Goal: Task Accomplishment & Management: Manage account settings

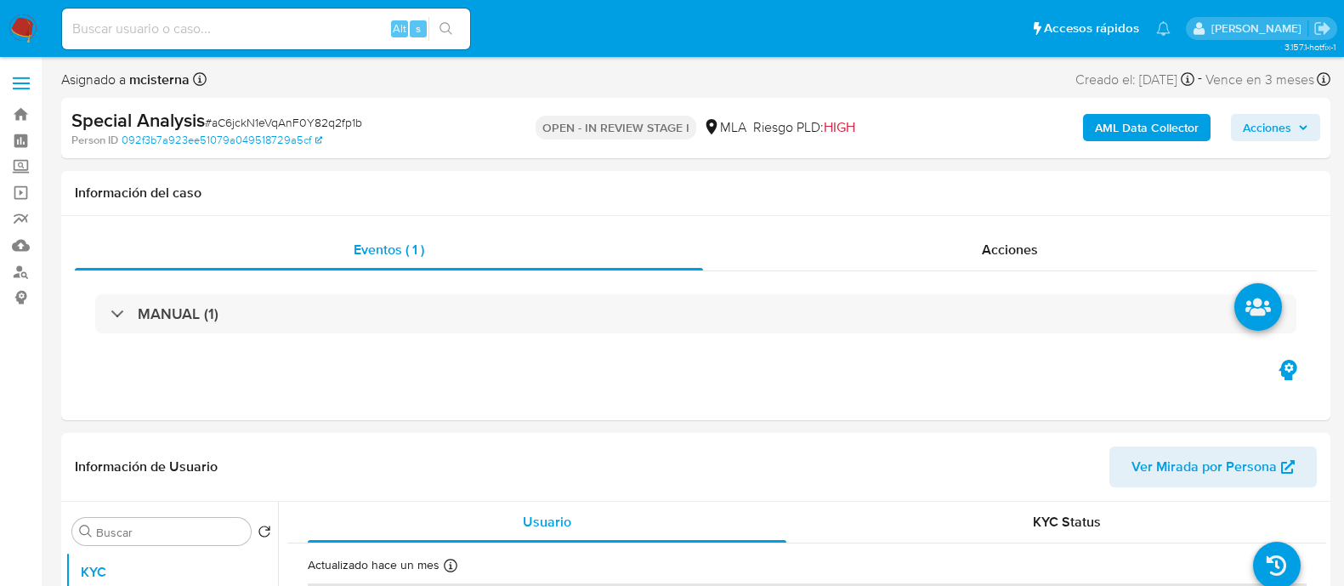
select select "10"
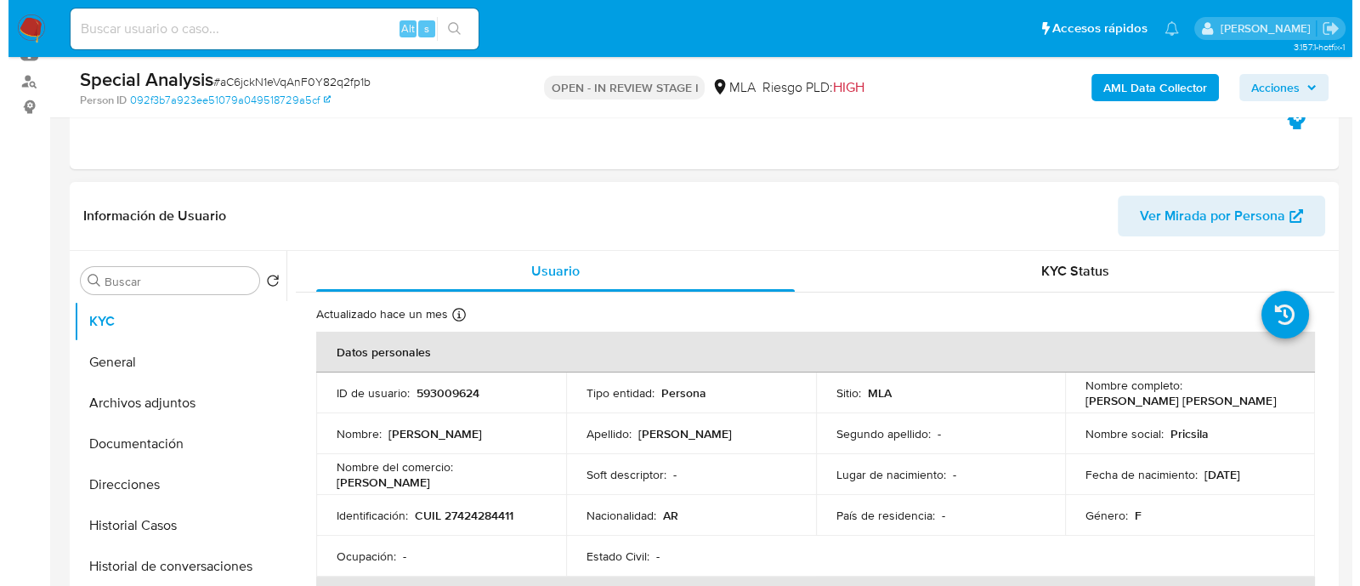
scroll to position [319, 0]
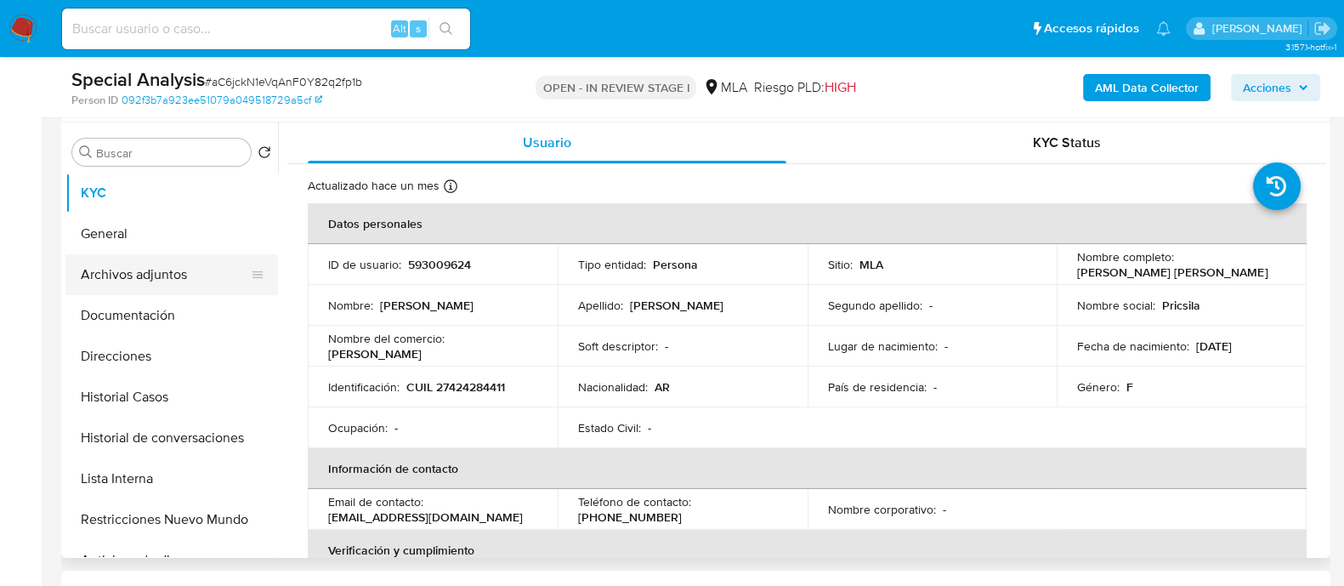
click at [186, 273] on button "Archivos adjuntos" at bounding box center [164, 274] width 199 height 41
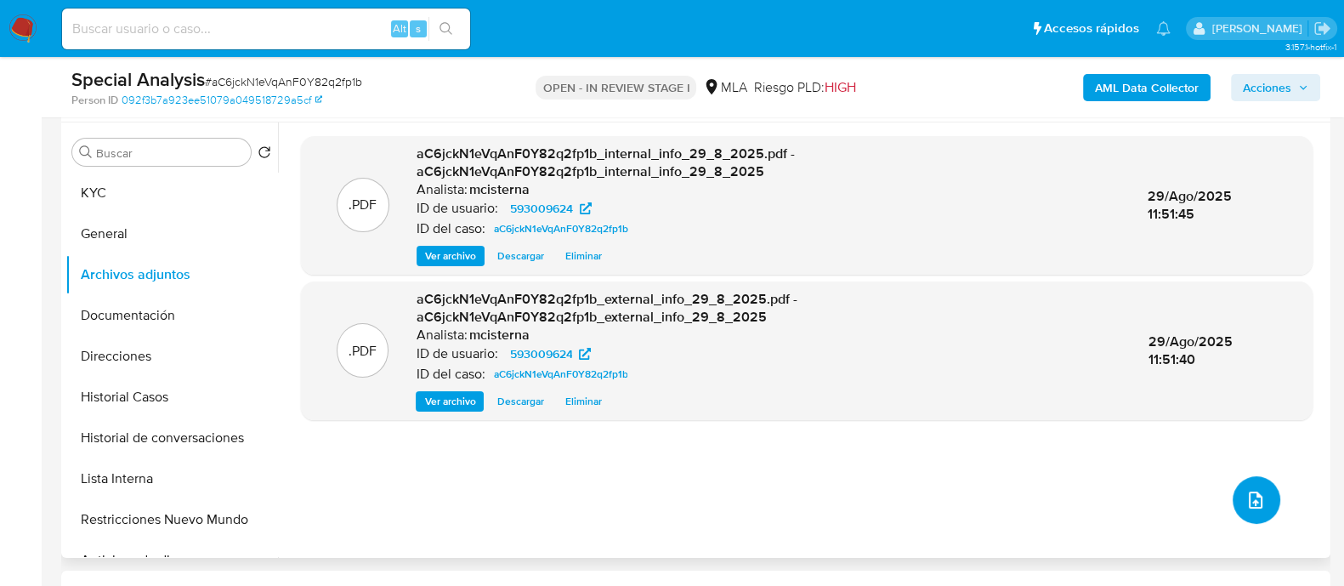
click at [1259, 510] on button "upload-file" at bounding box center [1257, 500] width 48 height 48
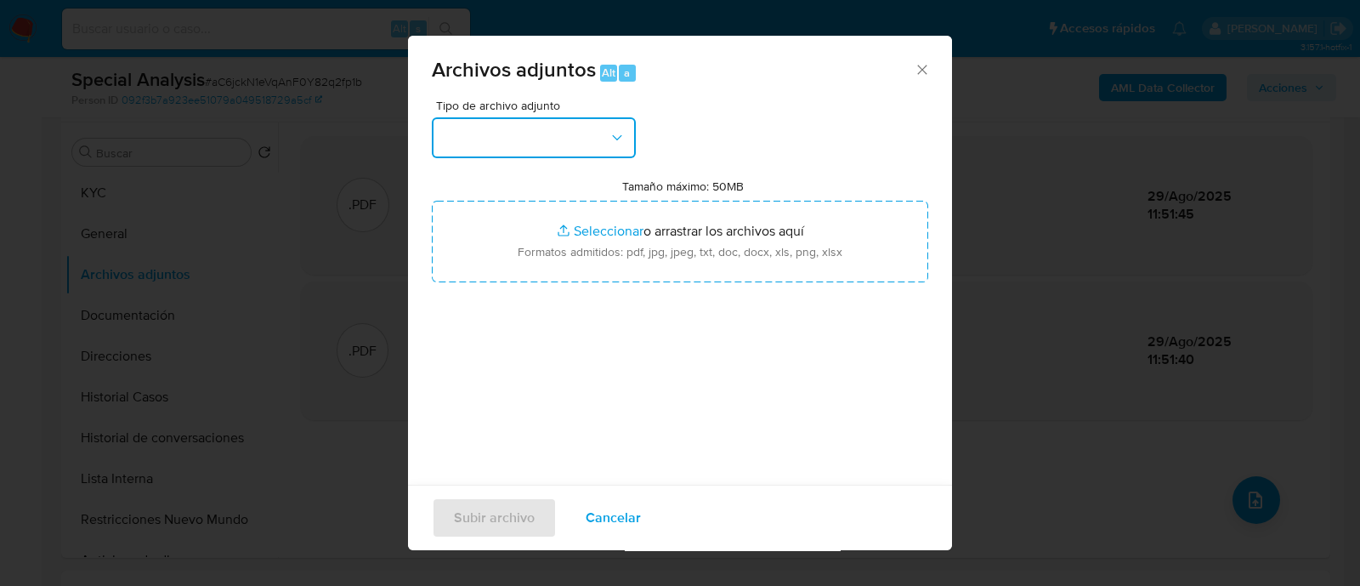
click at [536, 145] on button "button" at bounding box center [534, 137] width 204 height 41
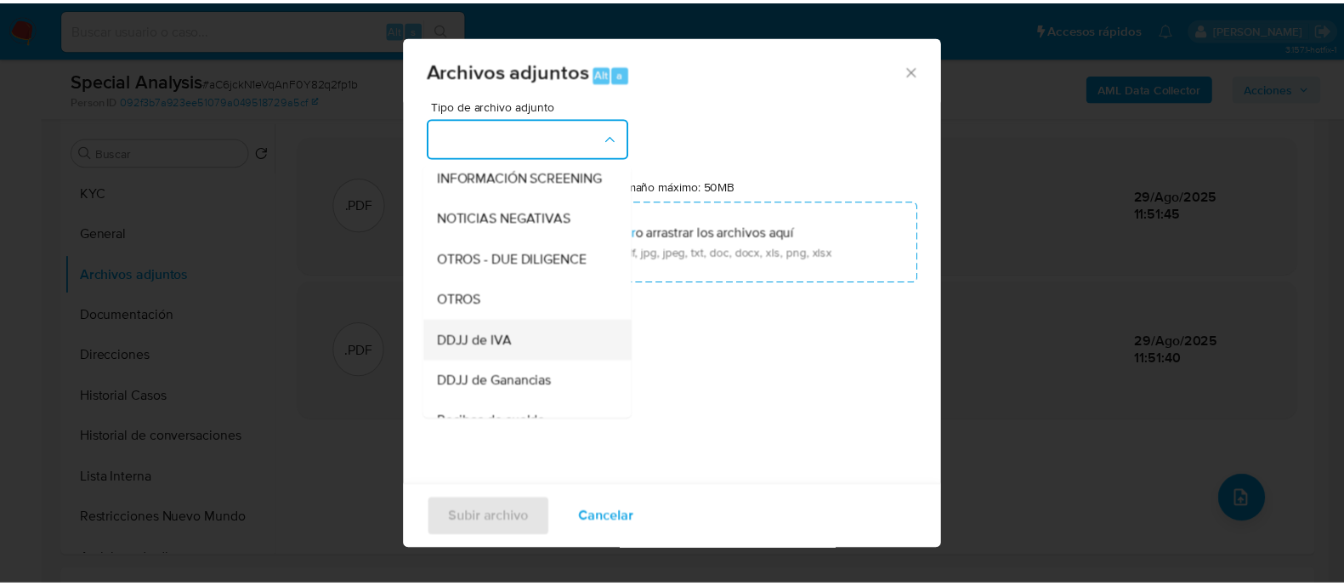
scroll to position [212, 0]
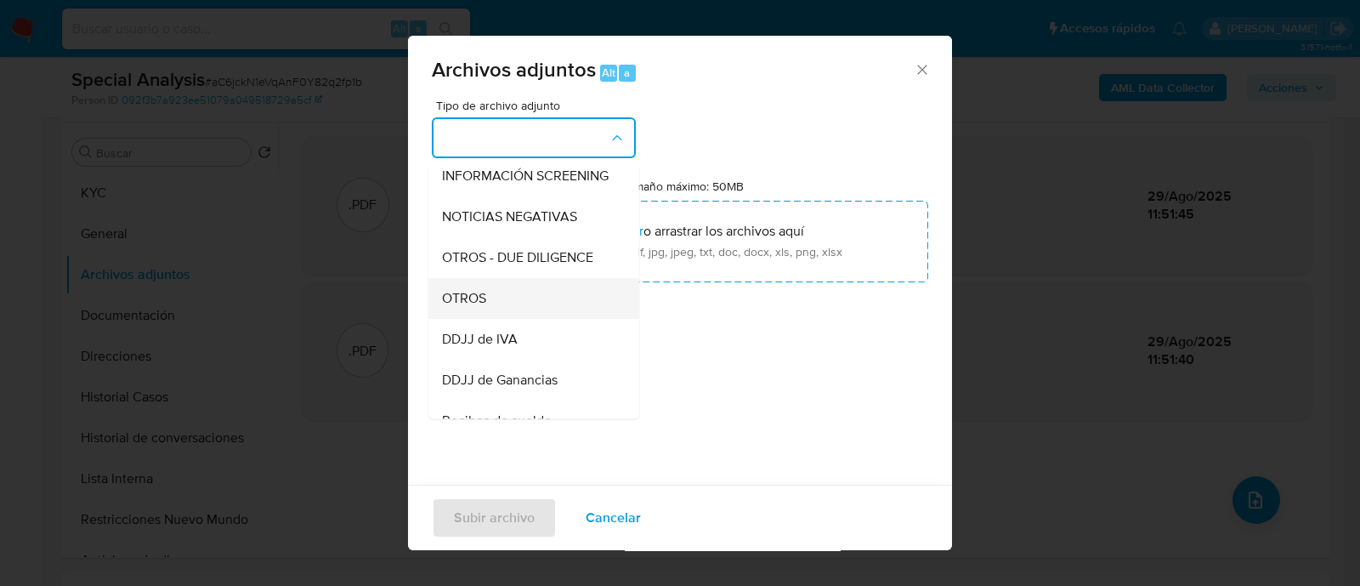
click at [526, 315] on div "OTROS" at bounding box center [528, 298] width 173 height 41
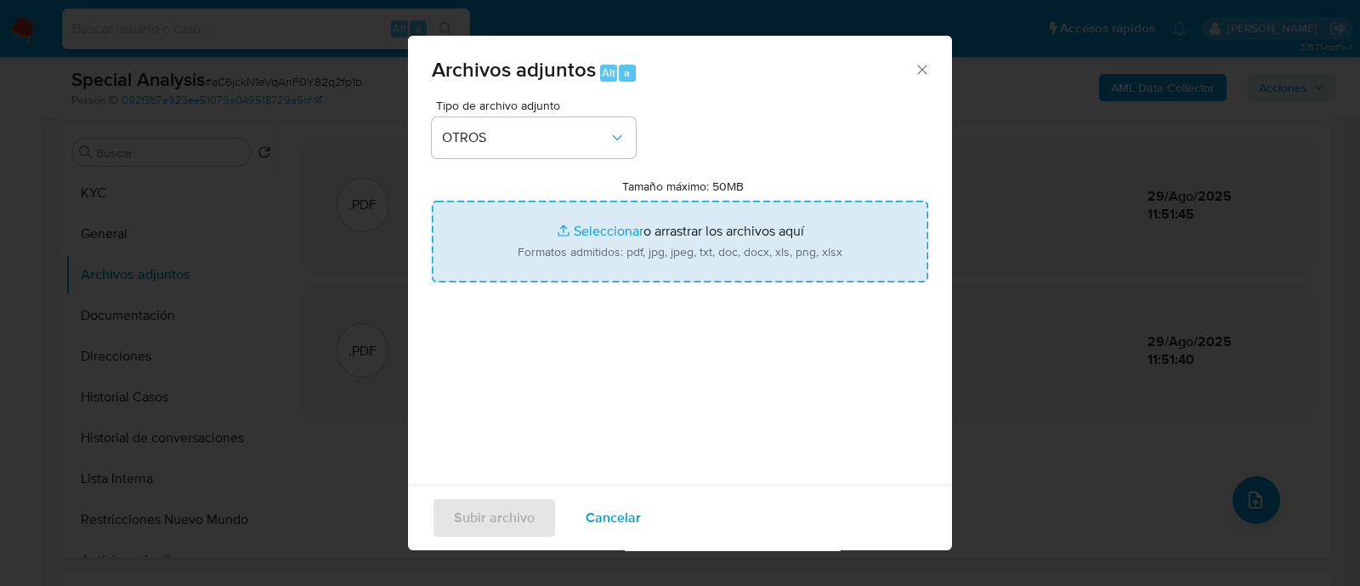
type input "C:\fakepath\Movimientos aC6jckN1eVqAnF0Y82q2fp1b_2025_08_19_19_53_00.xlsx"
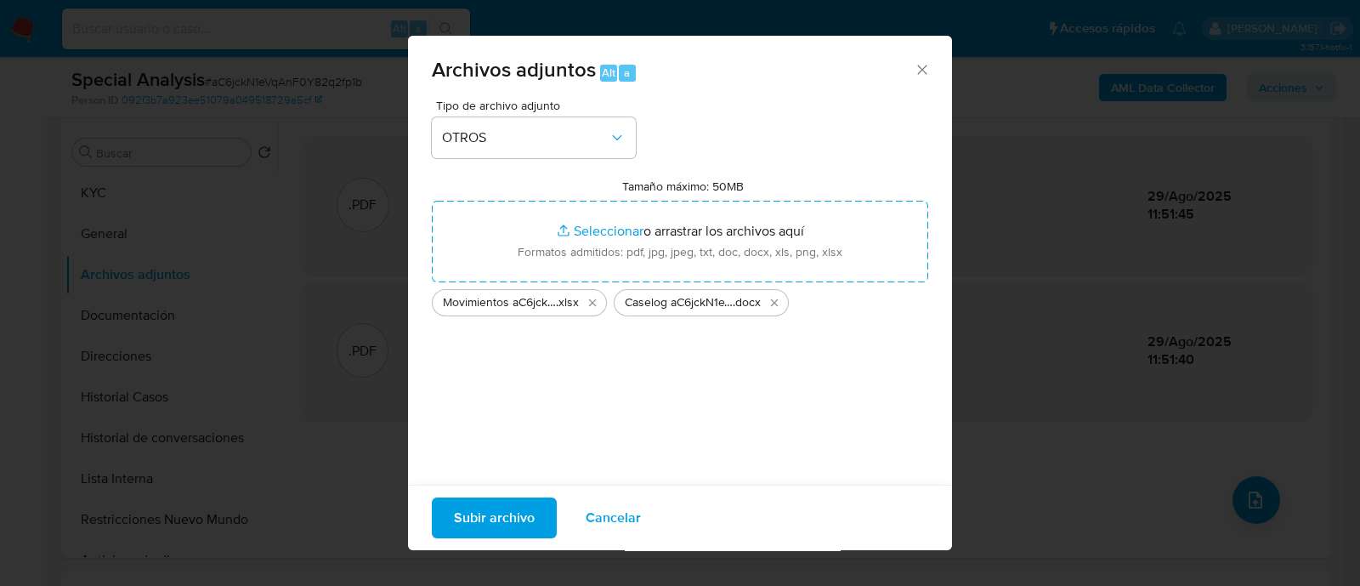
click at [497, 506] on span "Subir archivo" at bounding box center [494, 517] width 81 height 37
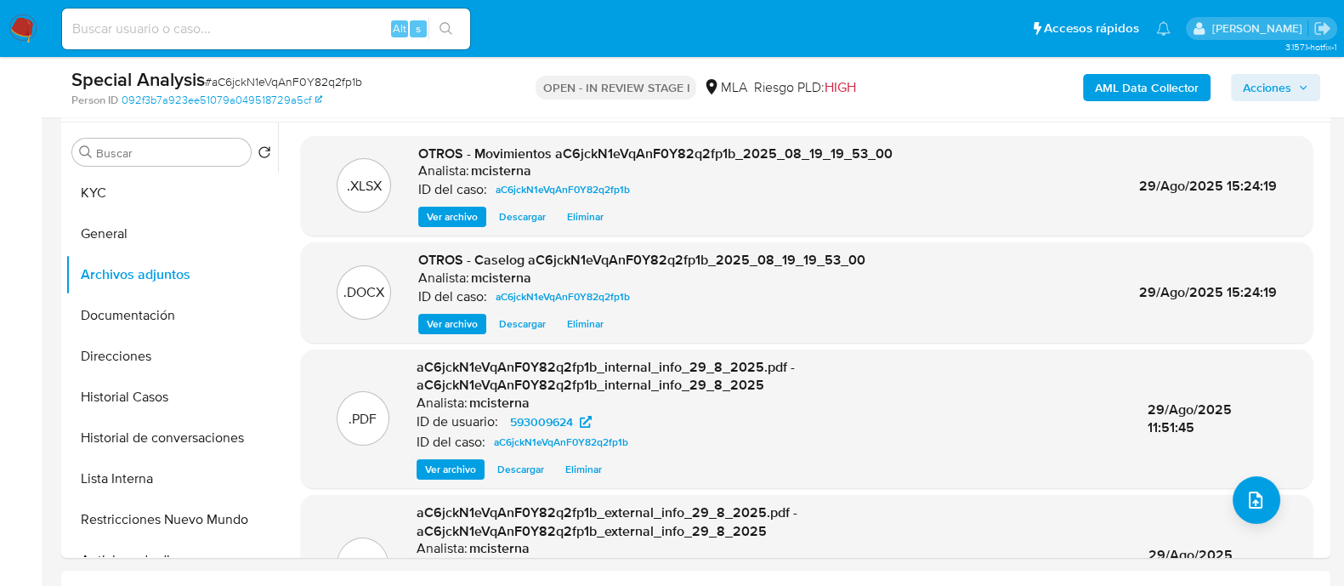
click at [1029, 105] on div "AML Data Collector Acciones" at bounding box center [1114, 87] width 411 height 40
click at [1274, 82] on span "Acciones" at bounding box center [1267, 87] width 48 height 27
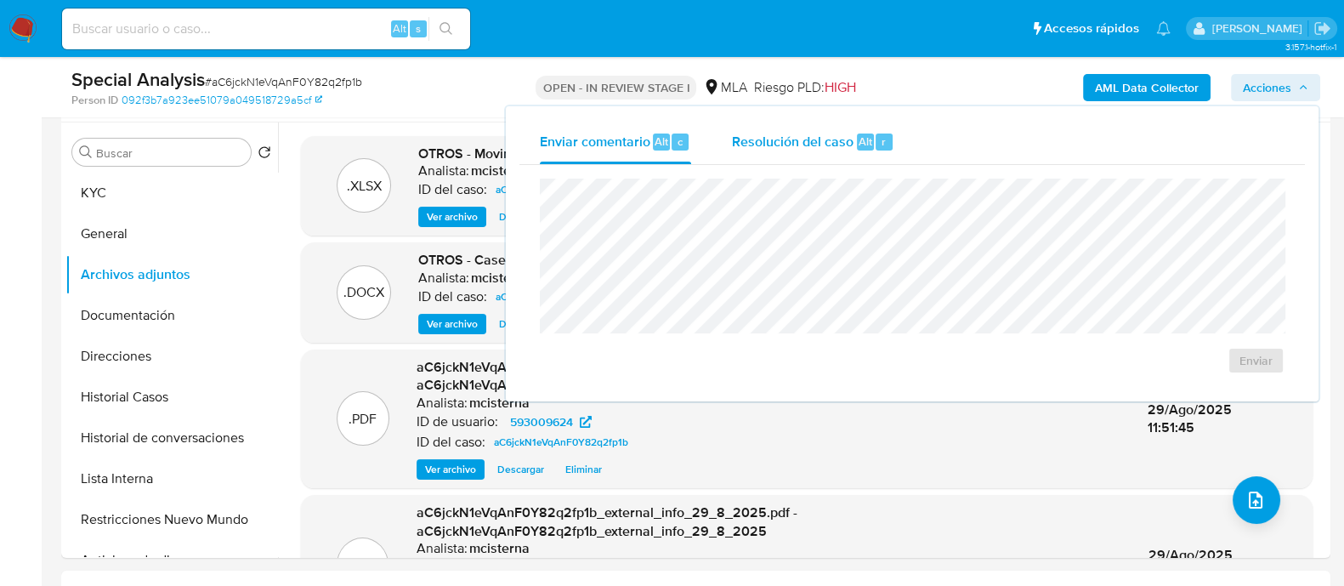
click at [825, 144] on span "Resolución del caso" at bounding box center [793, 141] width 122 height 20
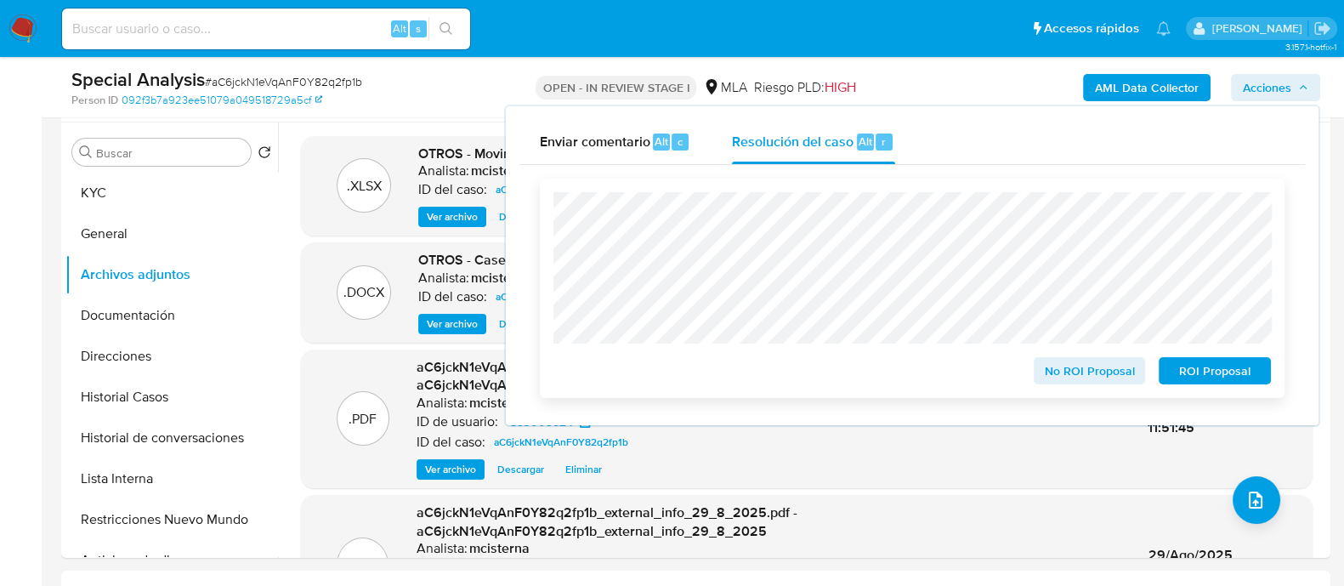
click at [1206, 379] on span "ROI Proposal" at bounding box center [1215, 371] width 88 height 24
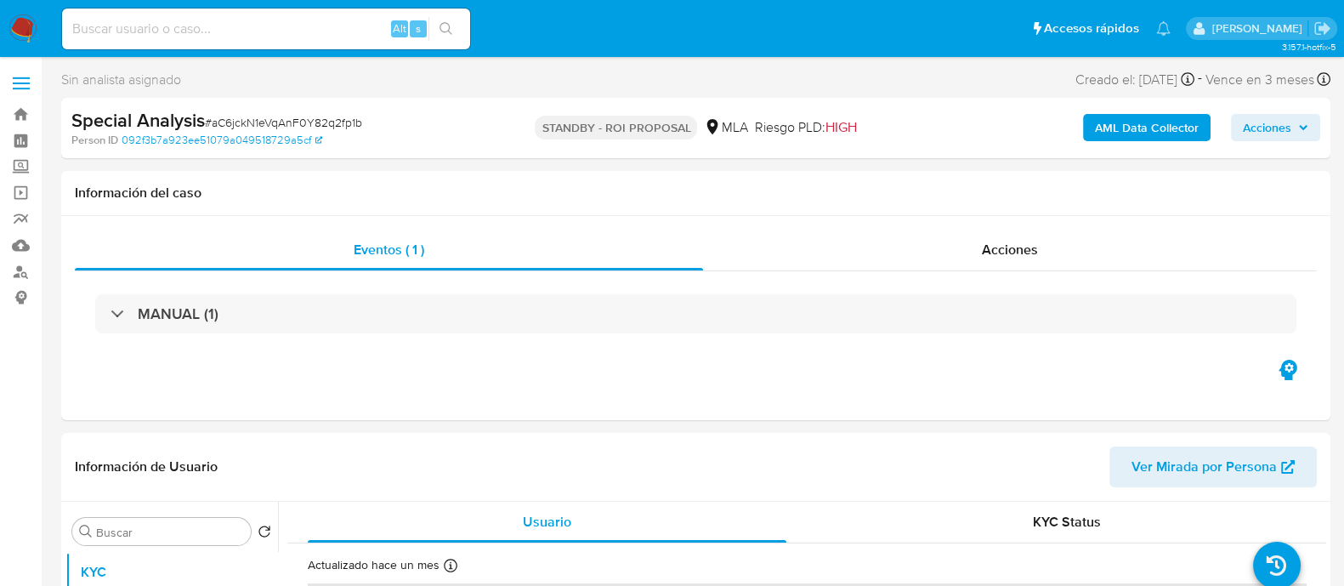
select select "10"
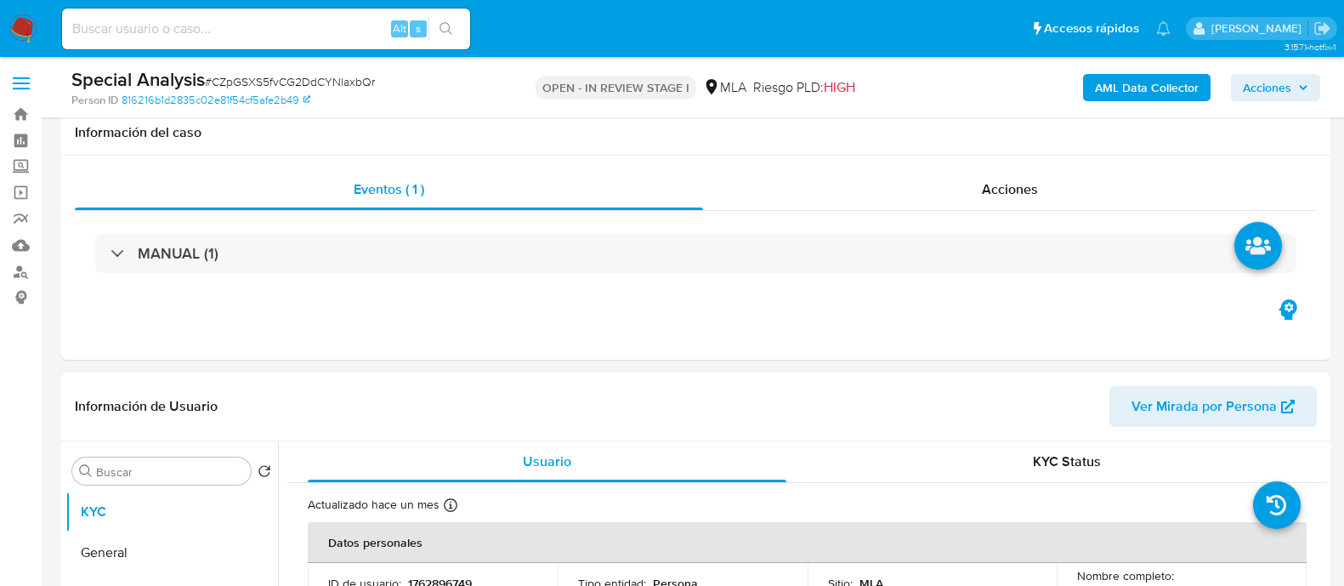
select select "10"
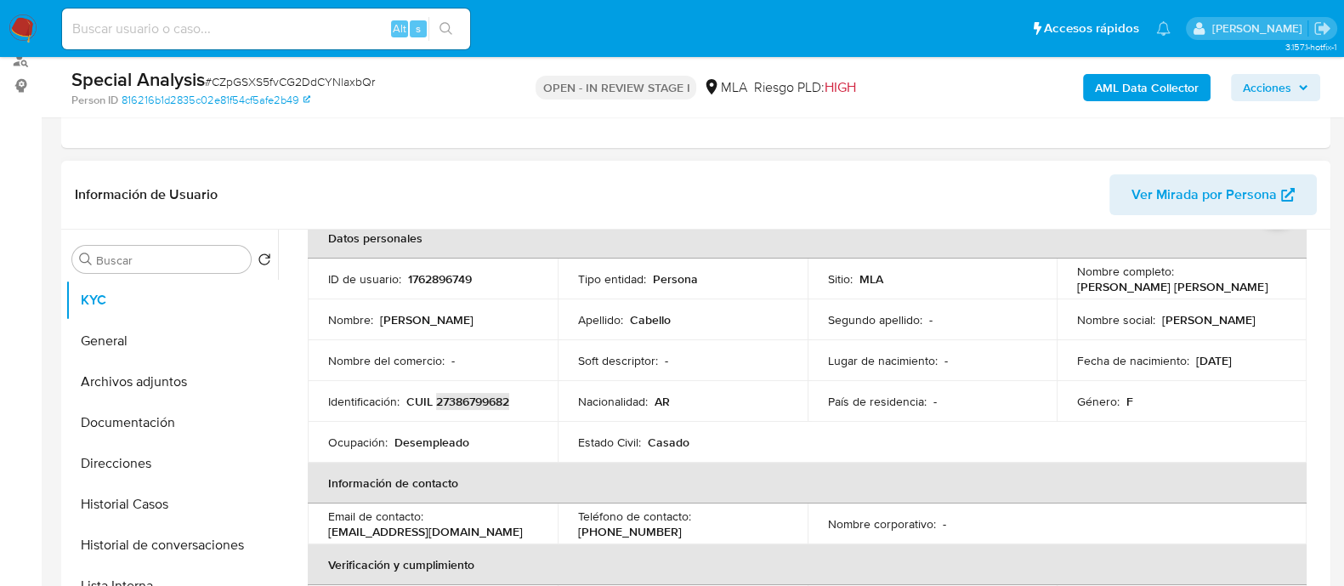
scroll to position [212, 0]
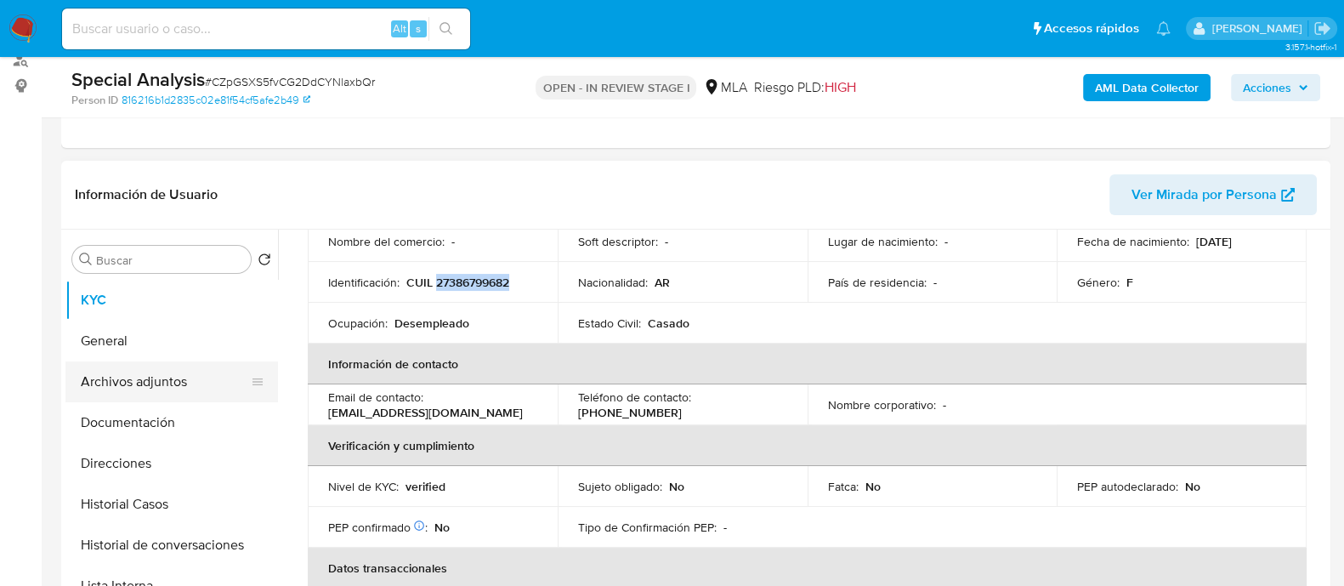
click at [222, 384] on button "Archivos adjuntos" at bounding box center [164, 381] width 199 height 41
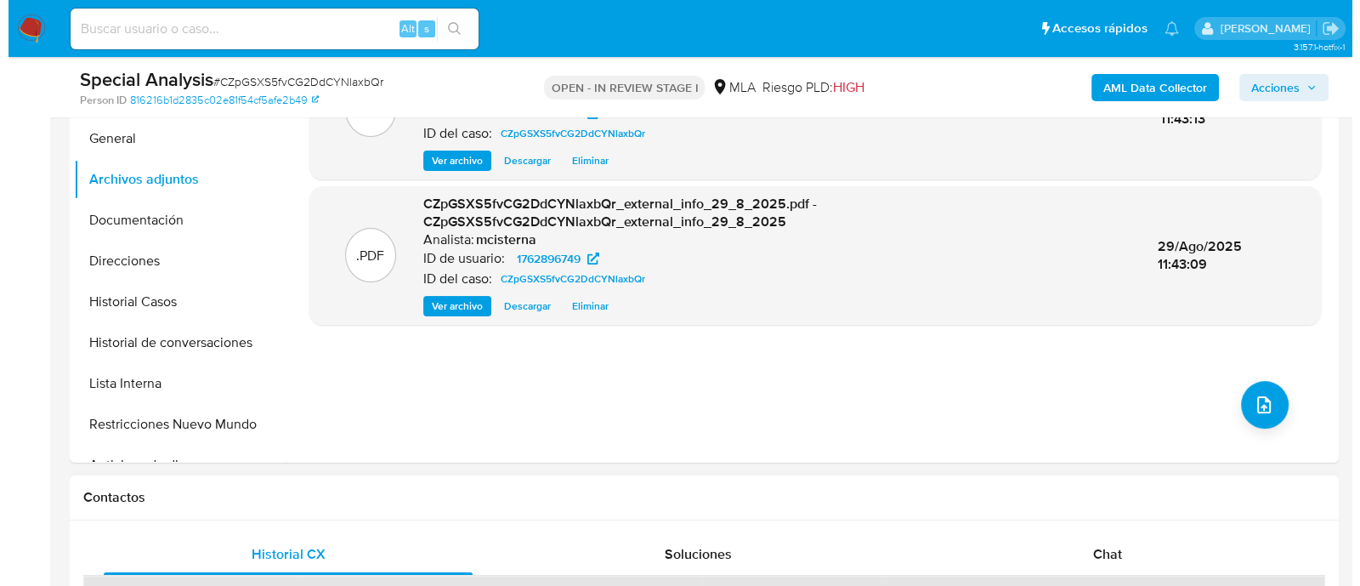
scroll to position [424, 0]
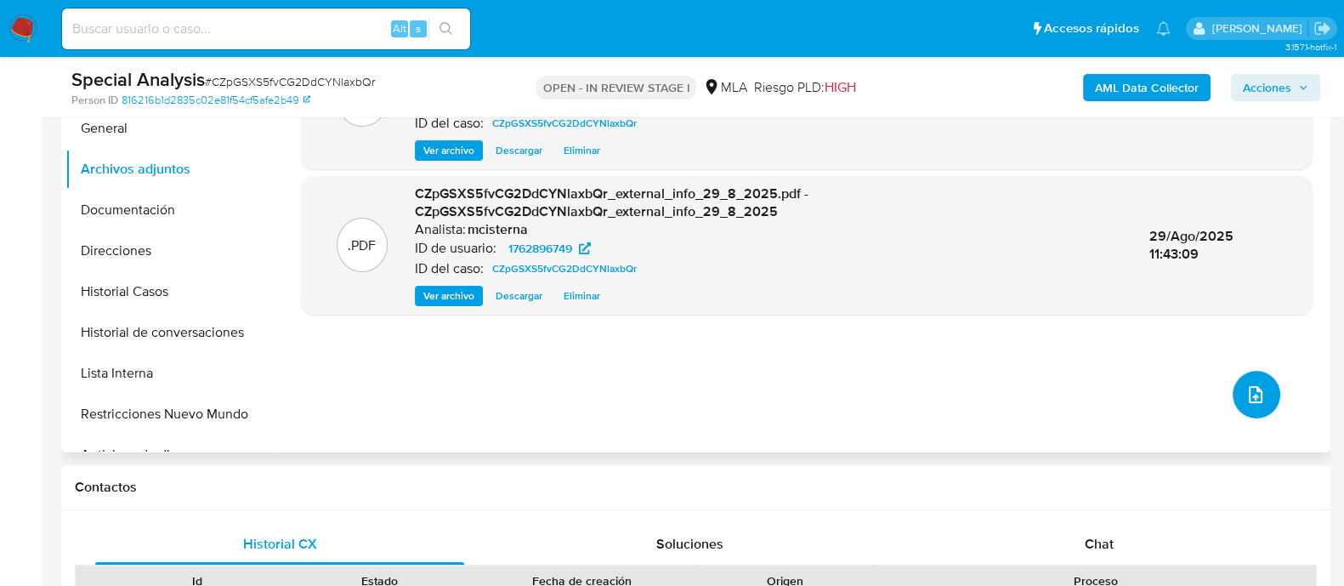
click at [1261, 405] on button "upload-file" at bounding box center [1257, 395] width 48 height 48
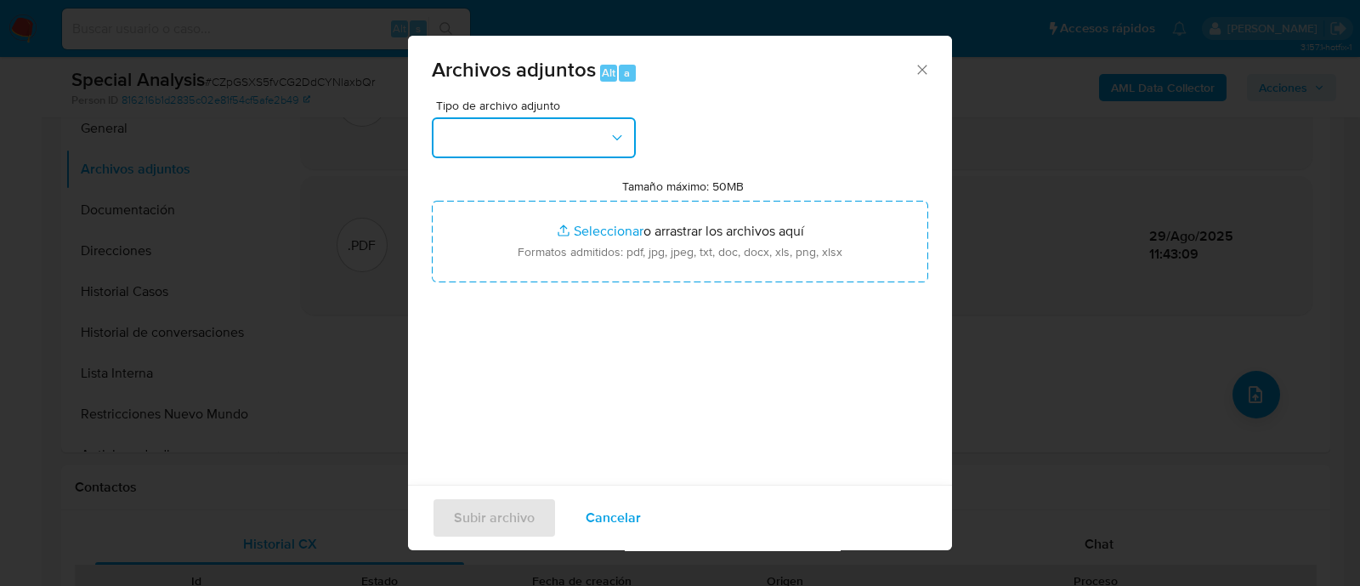
click at [485, 119] on button "button" at bounding box center [534, 137] width 204 height 41
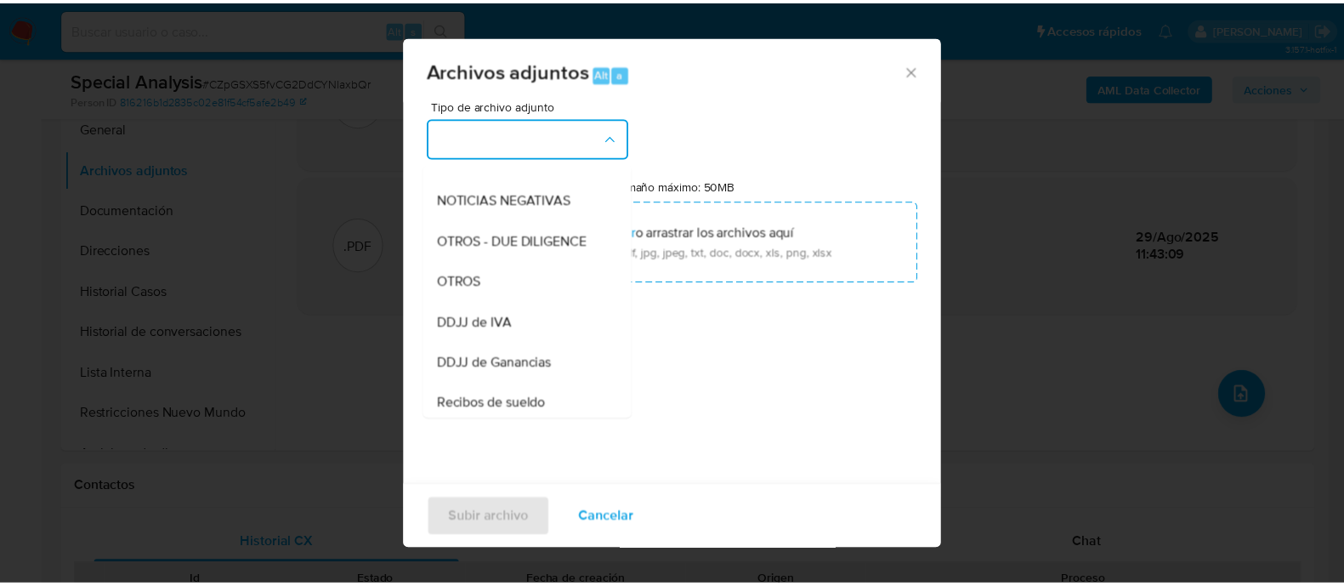
scroll to position [319, 0]
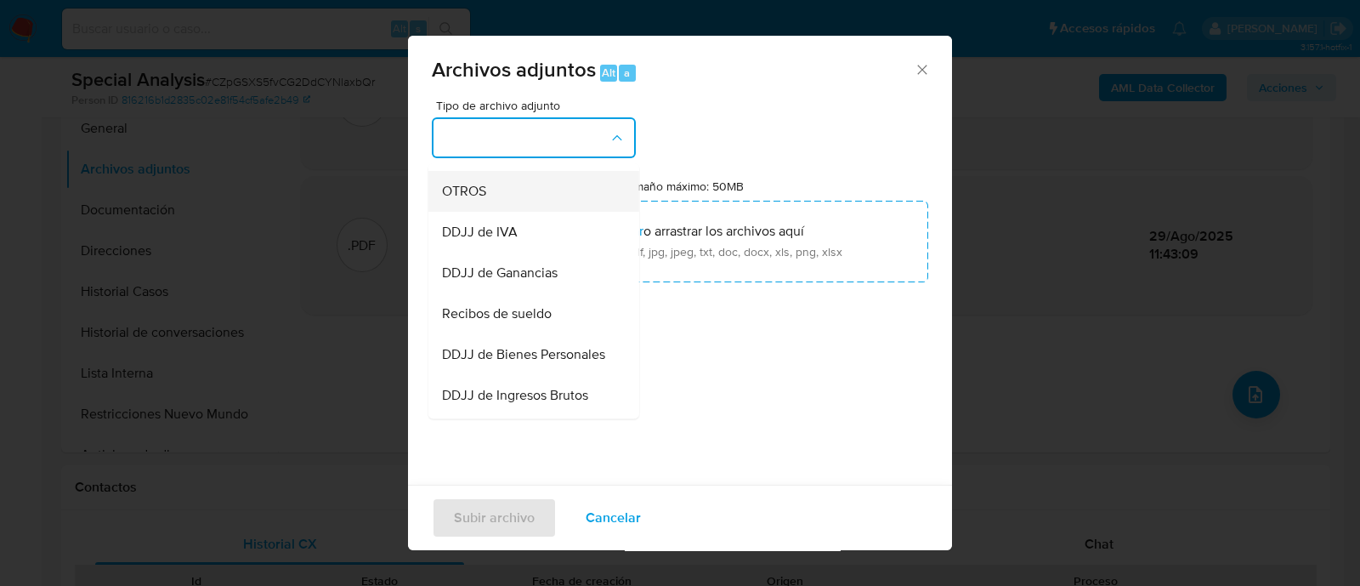
click at [514, 212] on div "OTROS" at bounding box center [528, 191] width 173 height 41
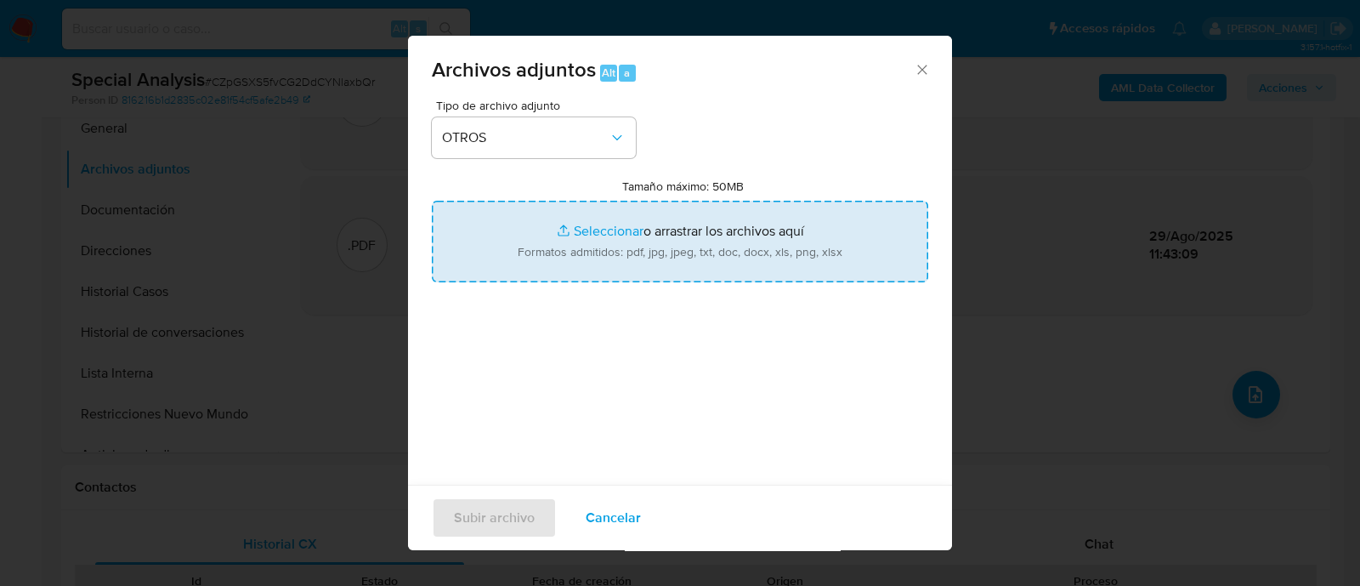
type input "C:\fakepath\Movimientos CZpGSXS5fvCG2DdCYNlaxbQr_2025_08_19_19_52_32.xlsx"
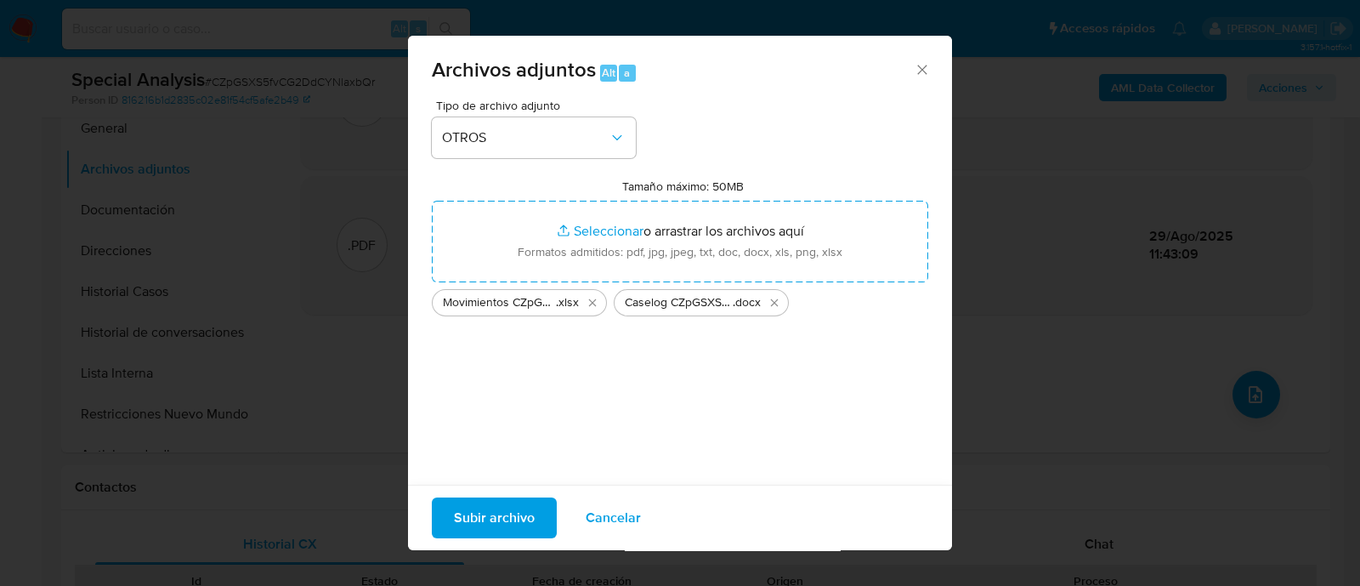
click at [509, 517] on span "Subir archivo" at bounding box center [494, 517] width 81 height 37
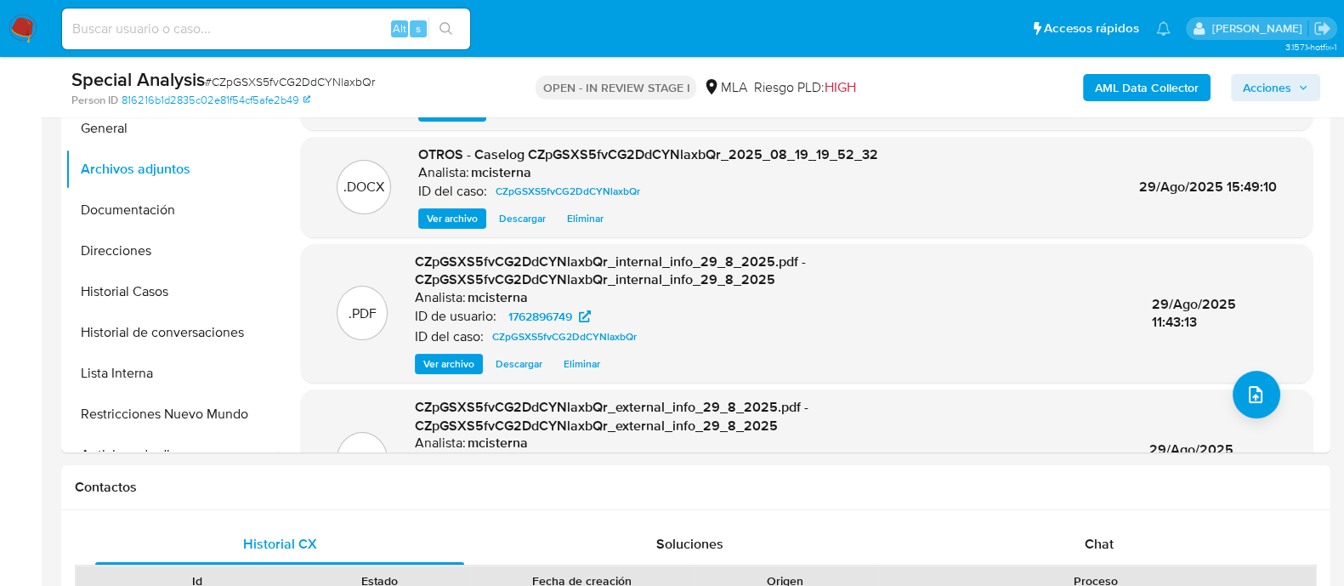
click at [1258, 85] on span "Acciones" at bounding box center [1267, 87] width 48 height 27
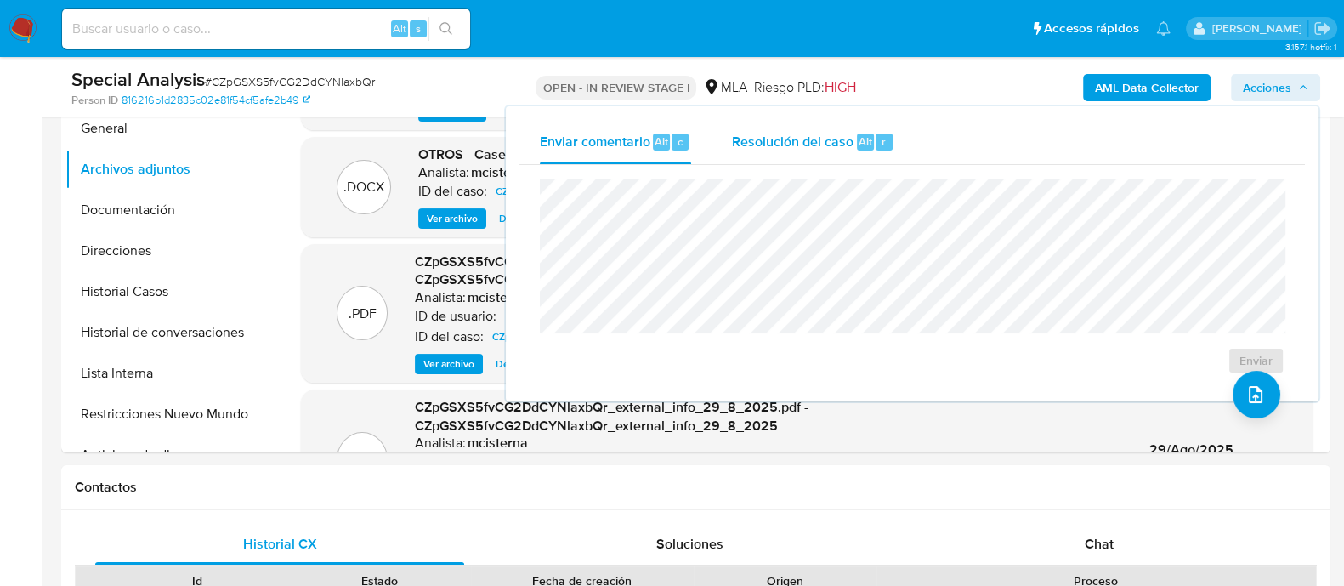
click at [876, 136] on div "r" at bounding box center [884, 141] width 17 height 17
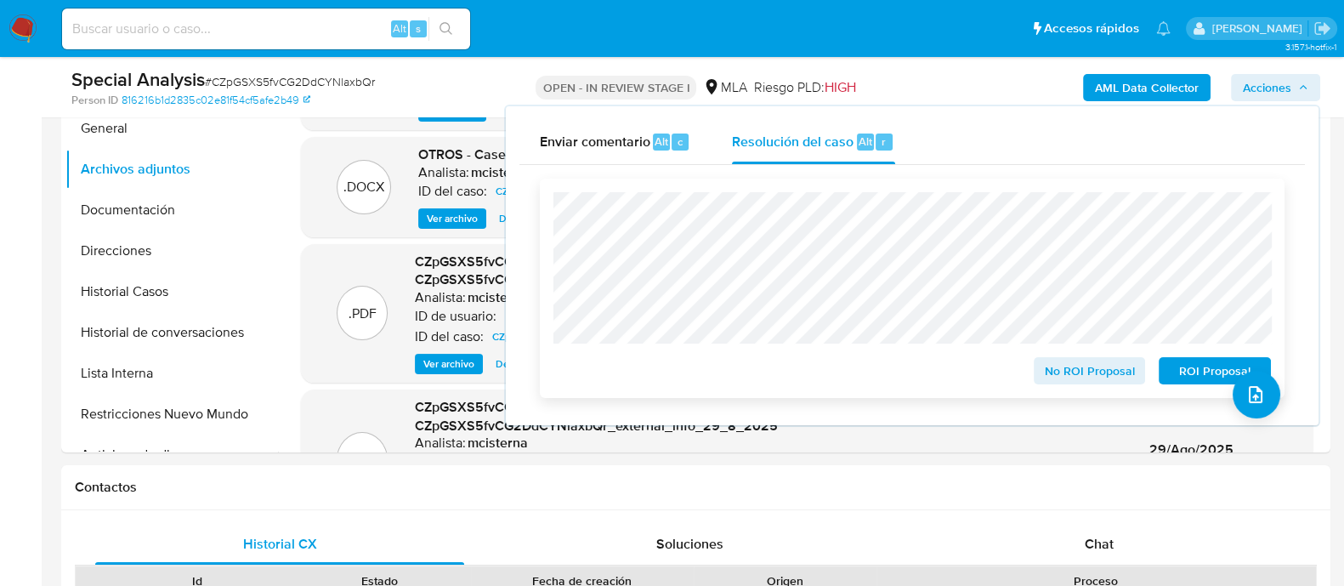
click at [1186, 372] on span "ROI Proposal" at bounding box center [1215, 371] width 88 height 24
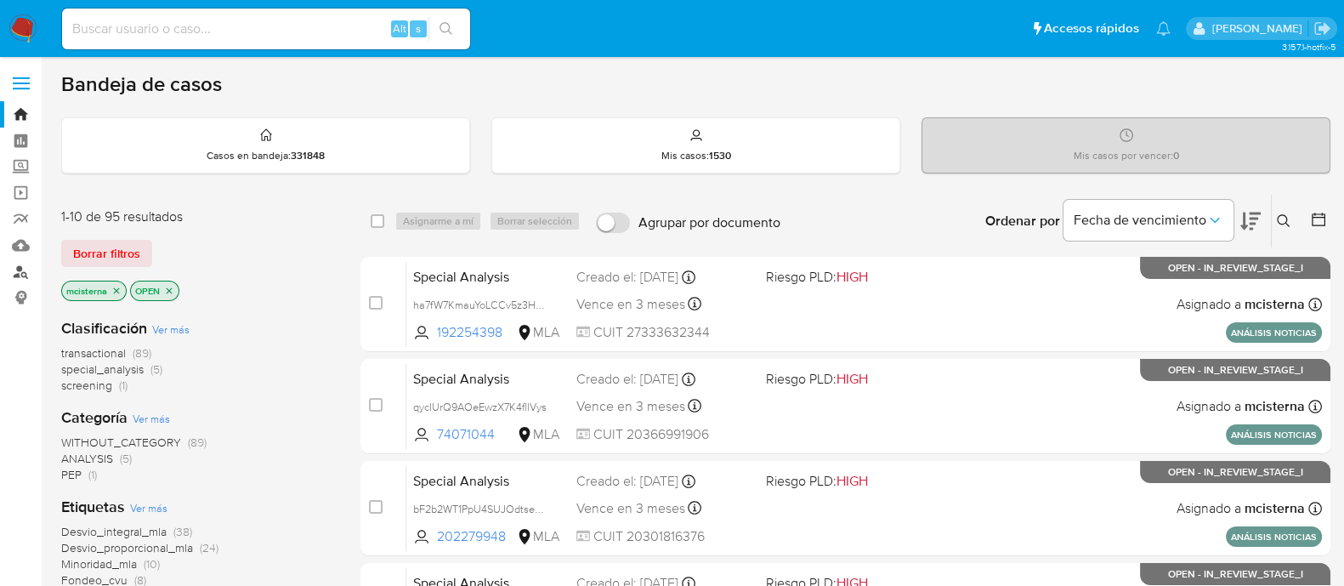
click at [26, 270] on link "Buscador de personas" at bounding box center [101, 271] width 202 height 26
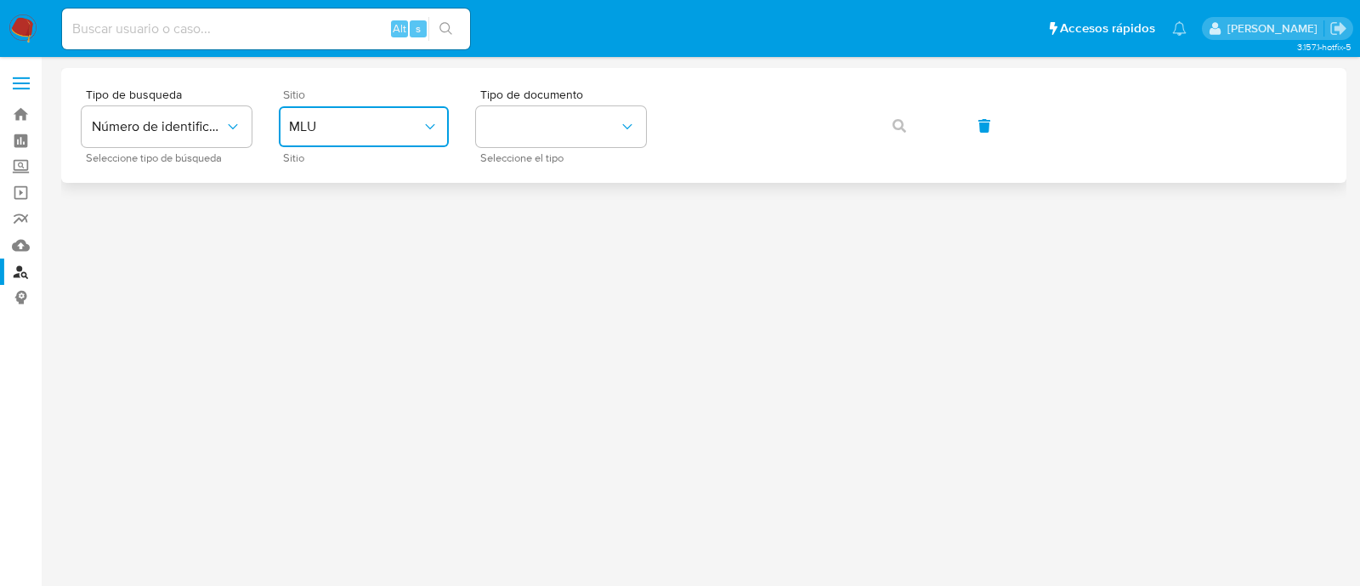
click at [411, 123] on span "MLU" at bounding box center [355, 126] width 133 height 17
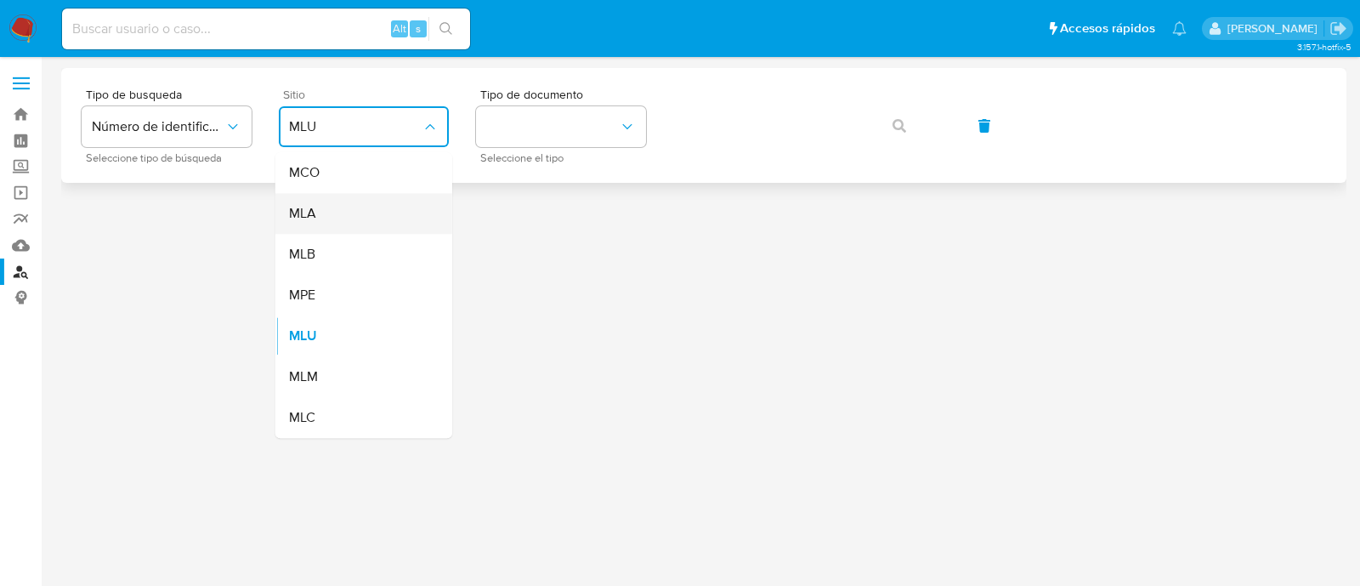
click at [370, 207] on div "MLA" at bounding box center [358, 213] width 139 height 41
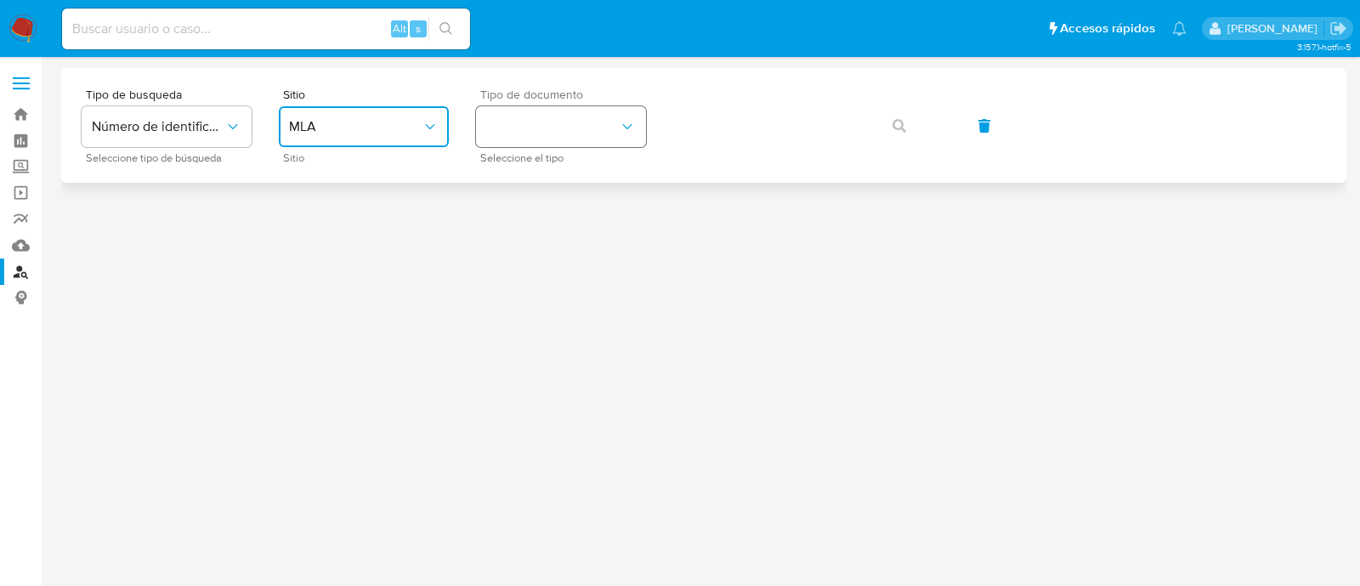
click at [536, 132] on button "identificationType" at bounding box center [561, 126] width 170 height 41
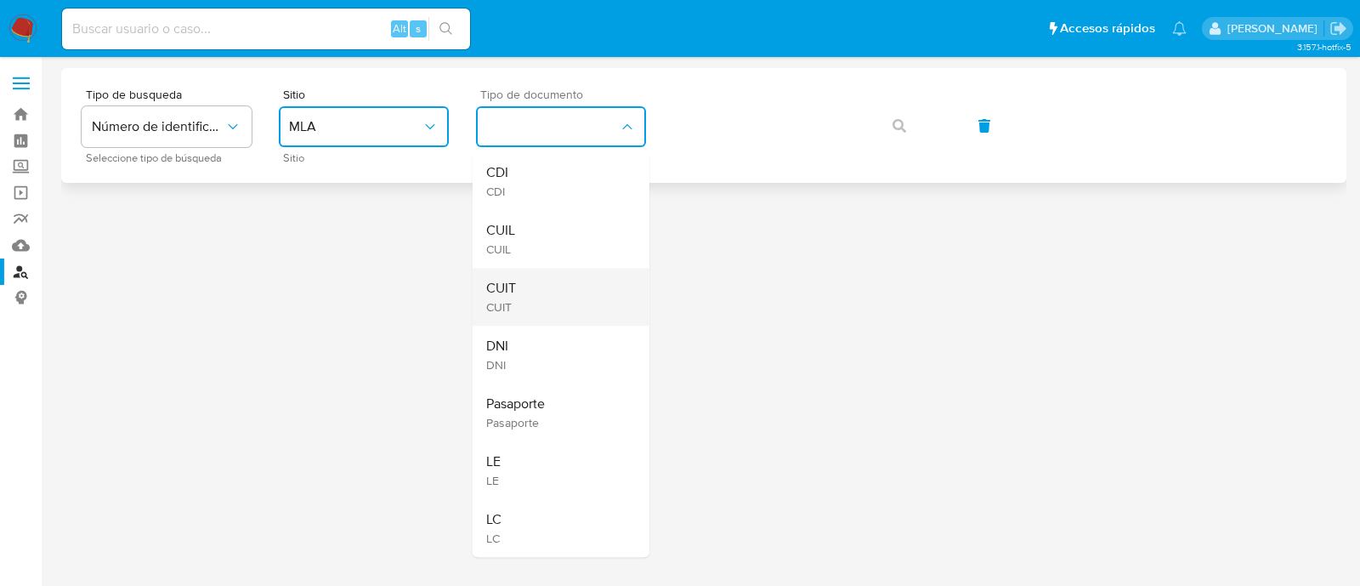
click at [547, 303] on div "CUIT CUIT" at bounding box center [555, 297] width 139 height 58
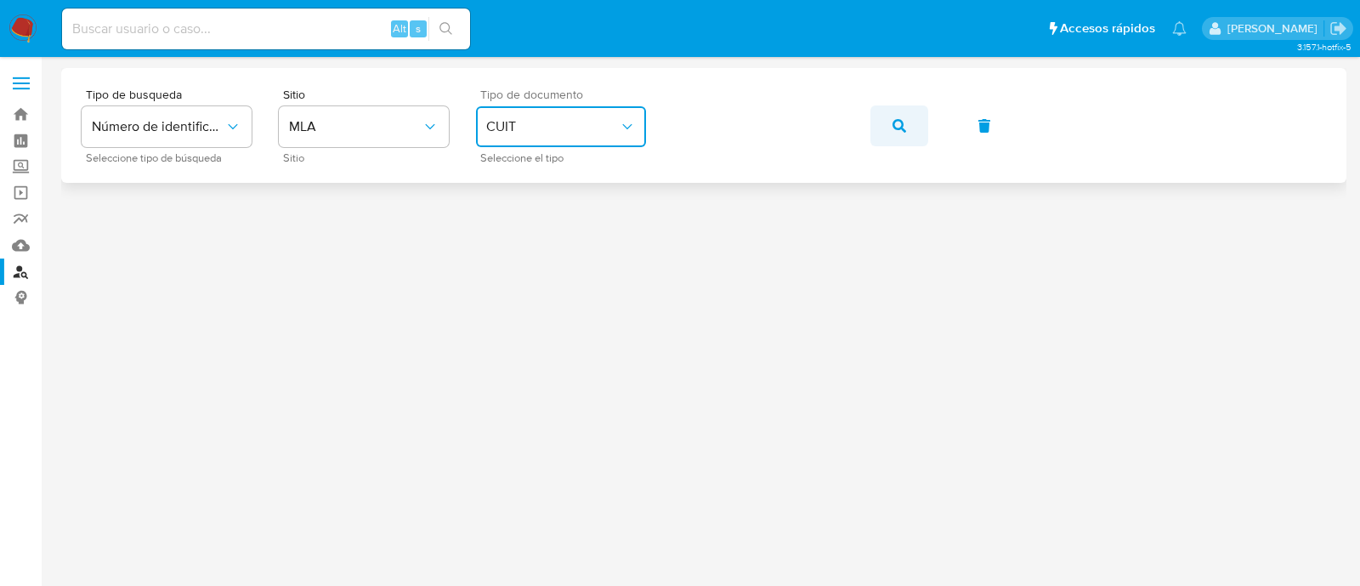
click at [887, 131] on button "button" at bounding box center [899, 125] width 58 height 41
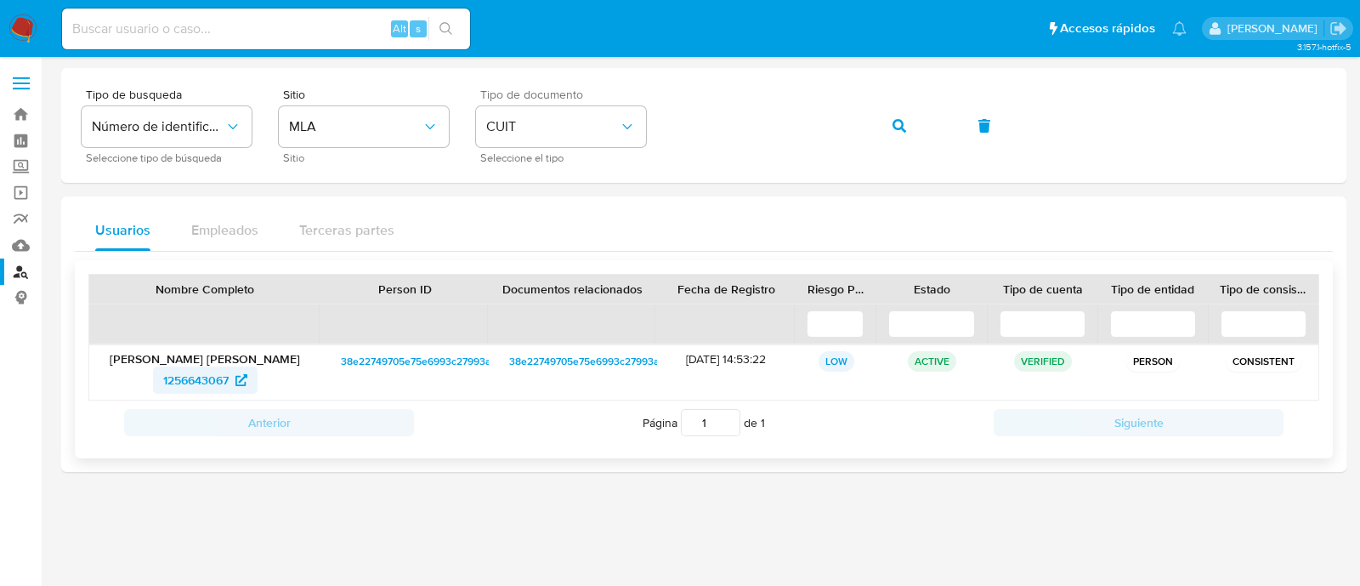
click at [181, 375] on span "1256643067" at bounding box center [195, 379] width 65 height 27
click at [888, 125] on button "button" at bounding box center [899, 125] width 58 height 41
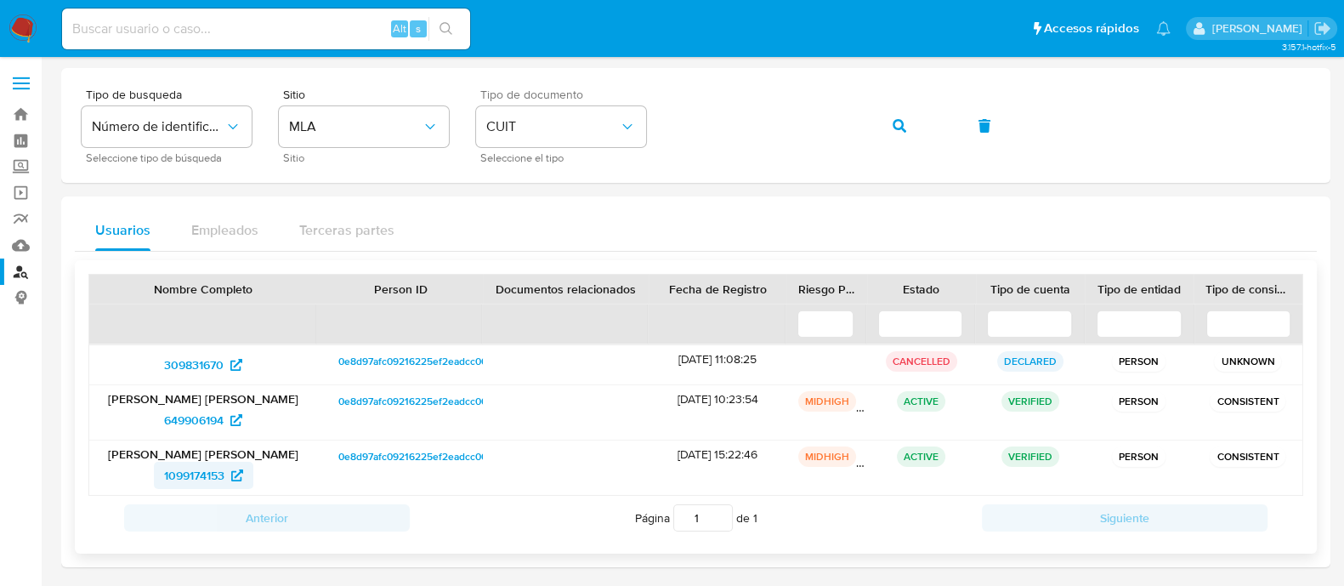
click at [203, 473] on span "1099174153" at bounding box center [194, 475] width 60 height 27
click at [895, 129] on icon "button" at bounding box center [900, 126] width 14 height 14
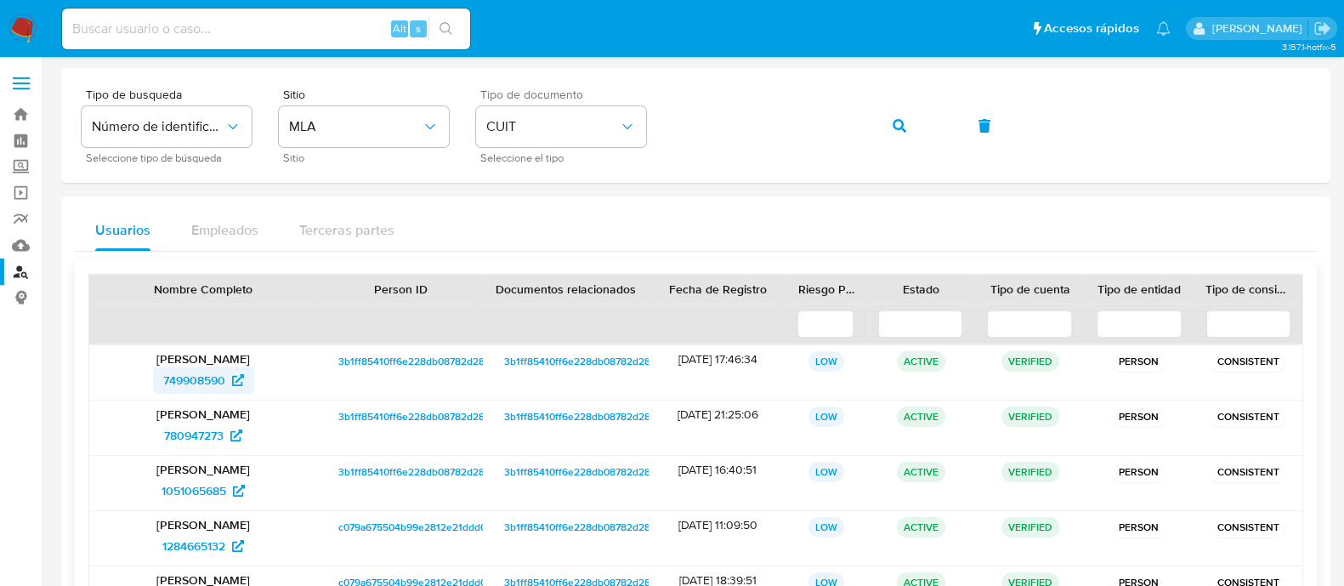
click at [207, 378] on span "749908590" at bounding box center [194, 379] width 62 height 27
click at [908, 128] on button "button" at bounding box center [899, 125] width 58 height 41
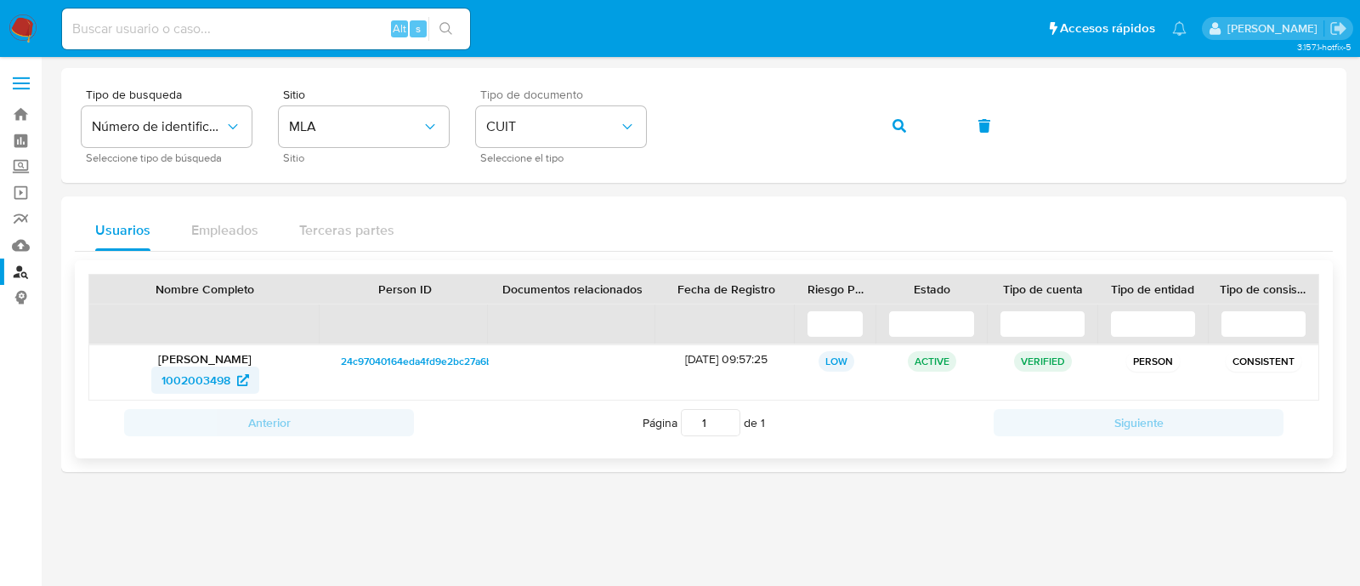
click at [180, 383] on span "1002003498" at bounding box center [196, 379] width 69 height 27
click at [886, 119] on button "button" at bounding box center [899, 125] width 58 height 41
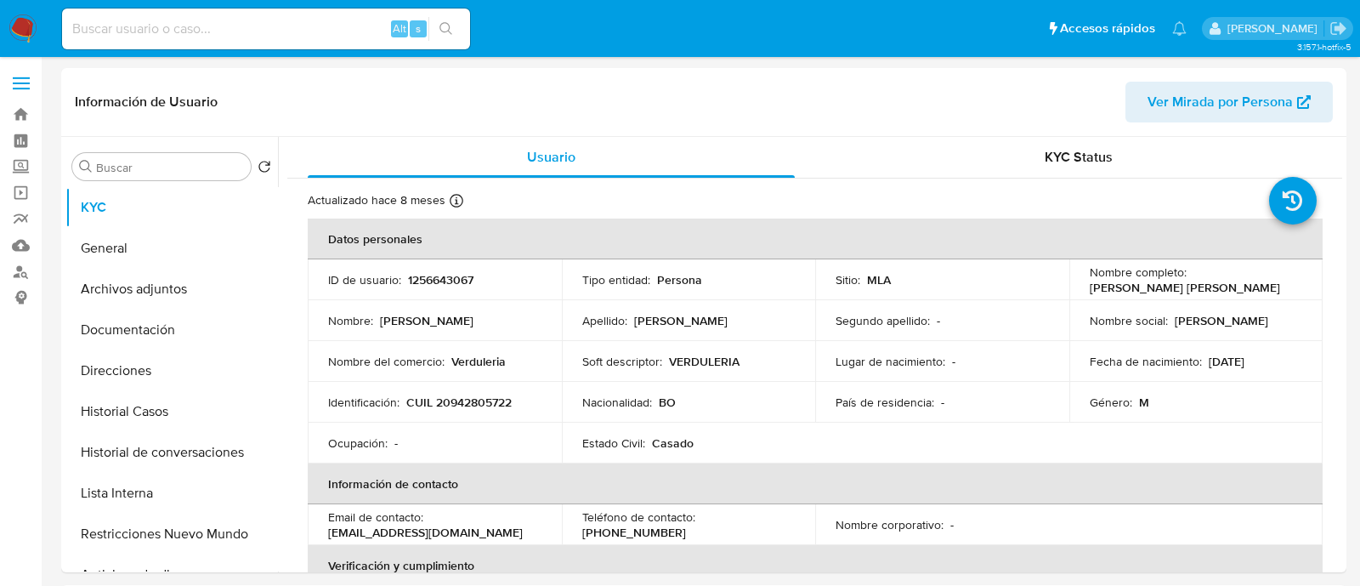
select select "10"
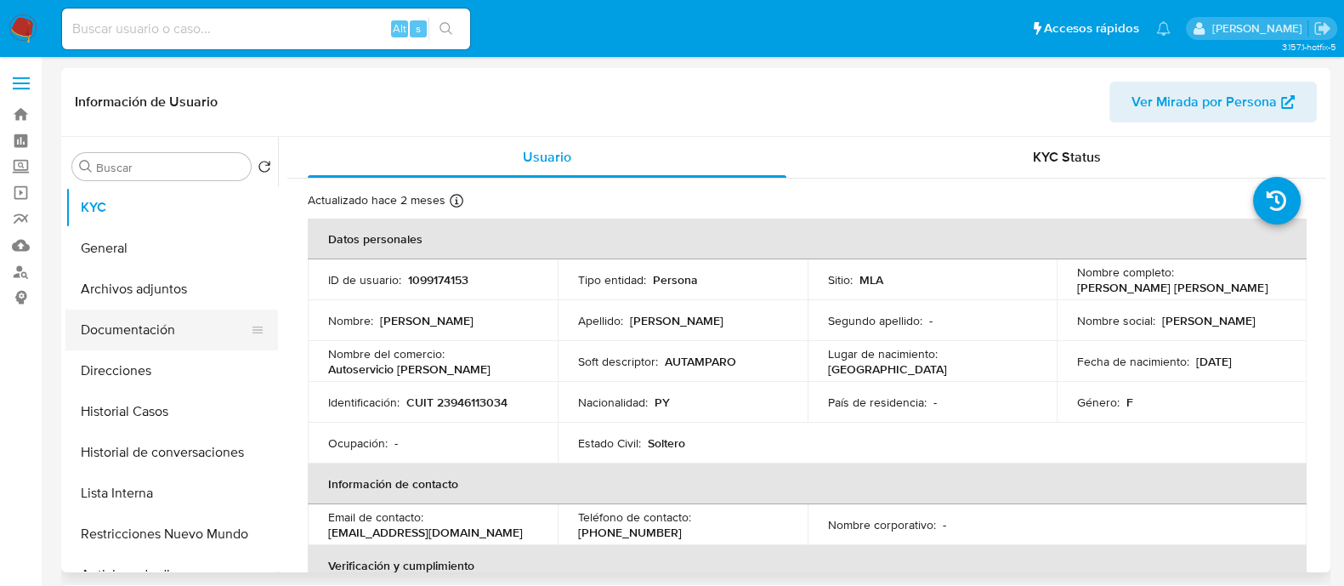
select select "10"
click at [119, 329] on button "Documentación" at bounding box center [164, 329] width 199 height 41
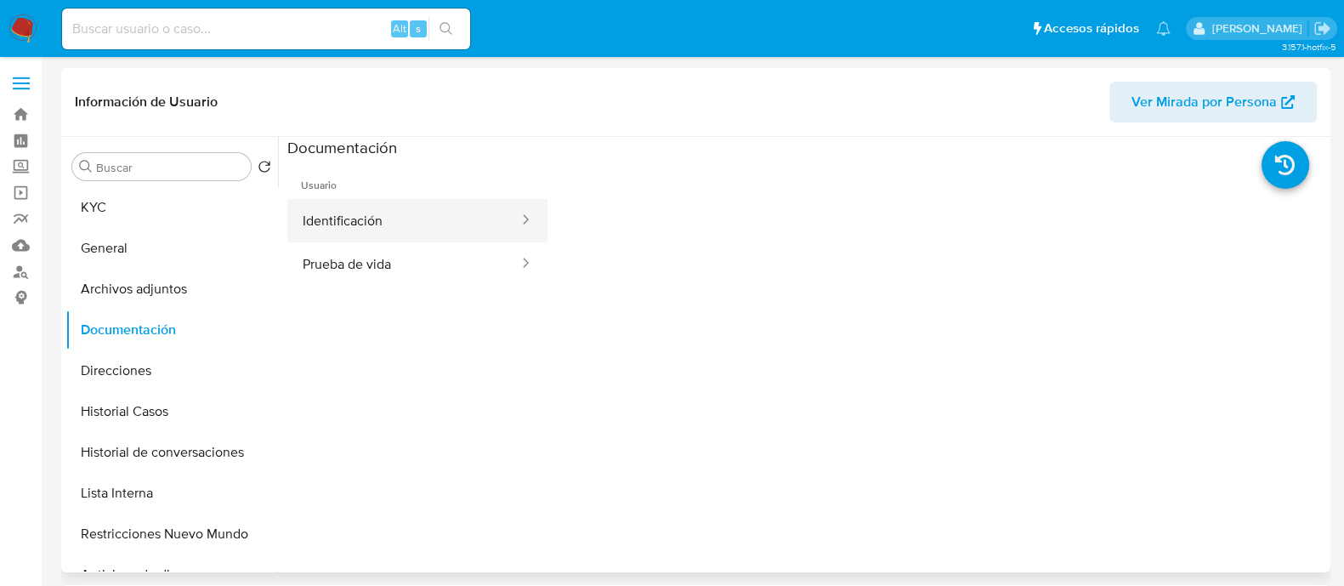
click at [321, 207] on button "Identificación" at bounding box center [403, 220] width 233 height 43
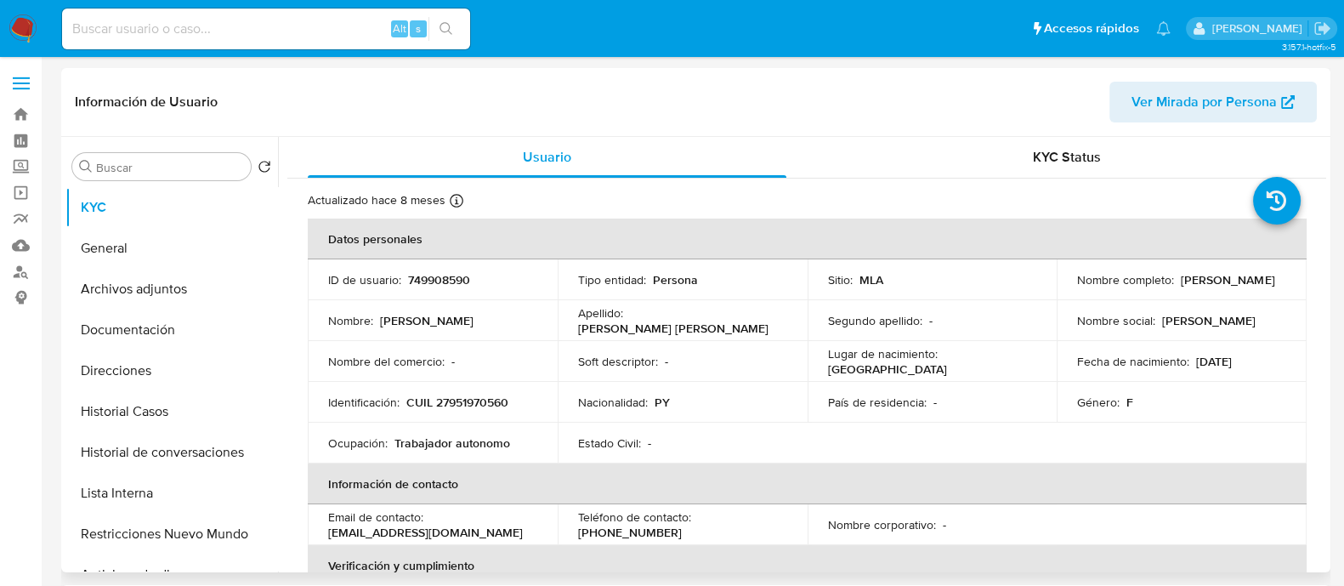
select select "10"
click at [174, 360] on button "Direcciones" at bounding box center [164, 370] width 199 height 41
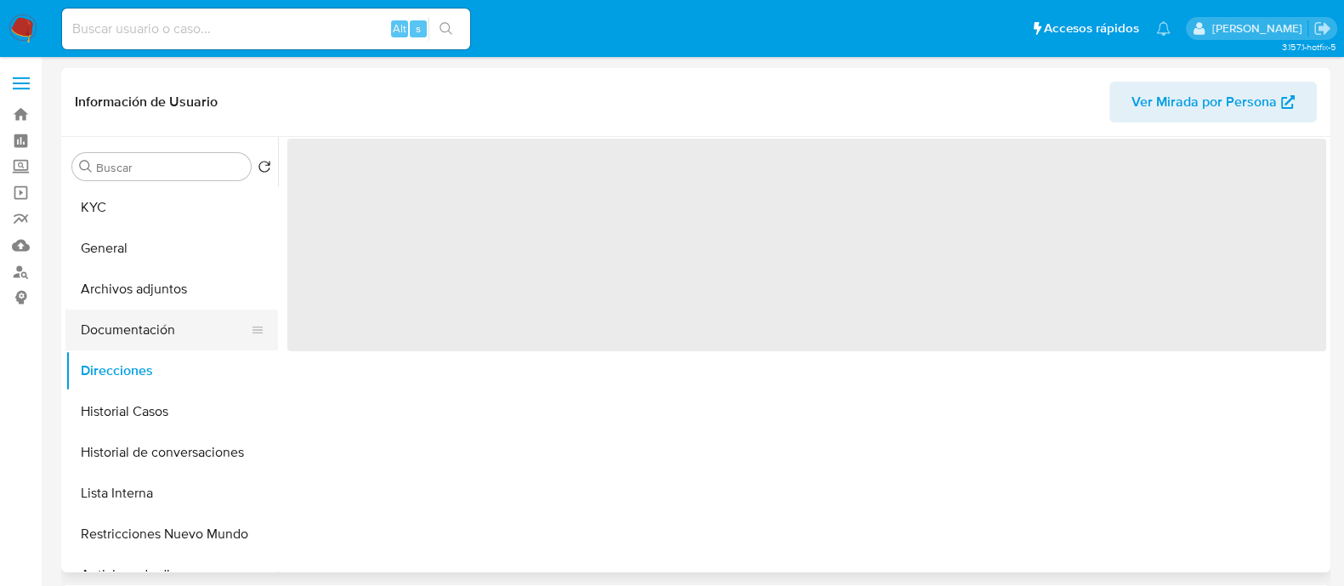
click at [181, 337] on button "Documentación" at bounding box center [164, 329] width 199 height 41
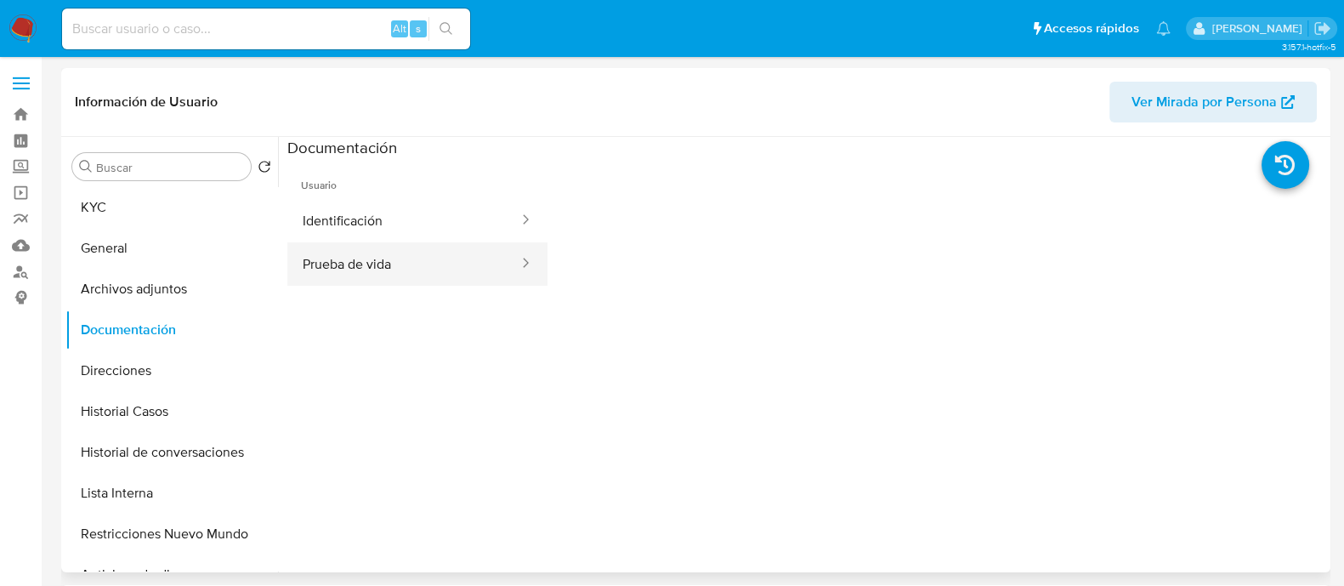
click at [455, 265] on button "Prueba de vida" at bounding box center [403, 263] width 233 height 43
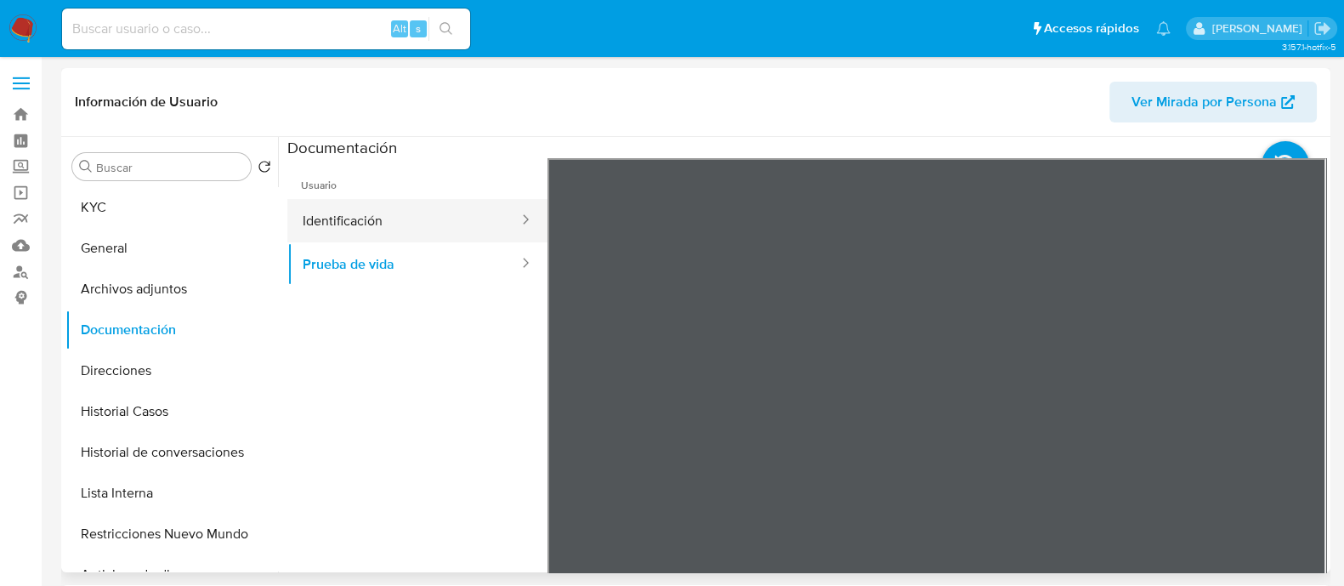
drag, startPoint x: 411, startPoint y: 213, endPoint x: 493, endPoint y: 213, distance: 82.5
click at [411, 214] on button "Identificación" at bounding box center [403, 220] width 233 height 43
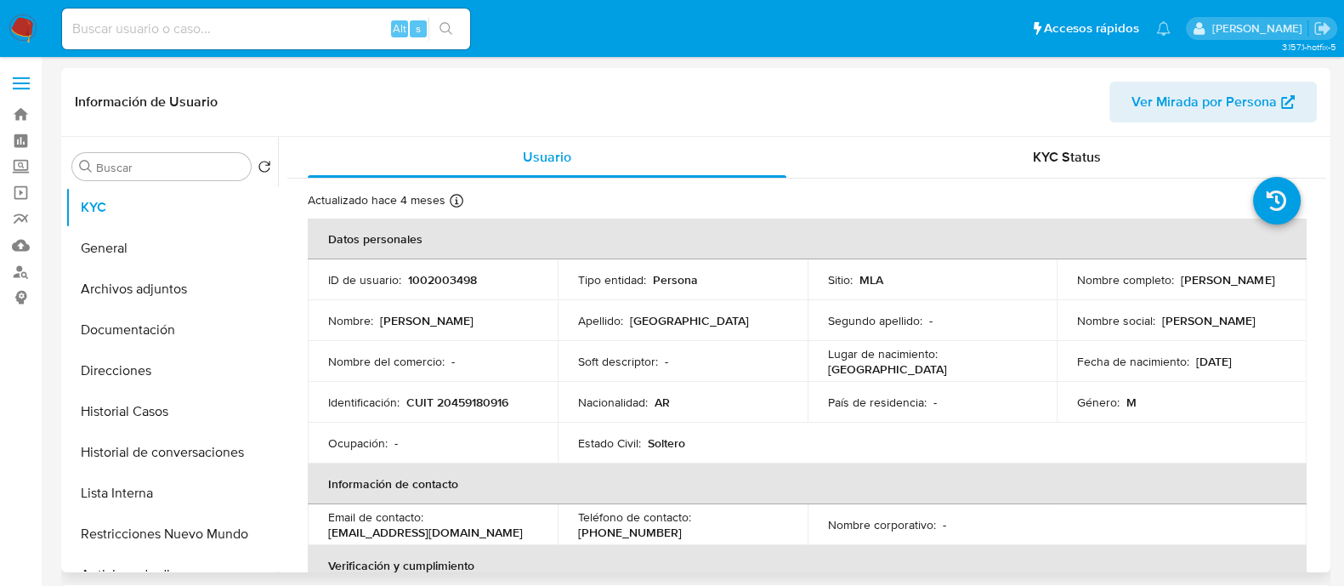
click at [184, 321] on button "Documentación" at bounding box center [171, 329] width 213 height 41
select select "10"
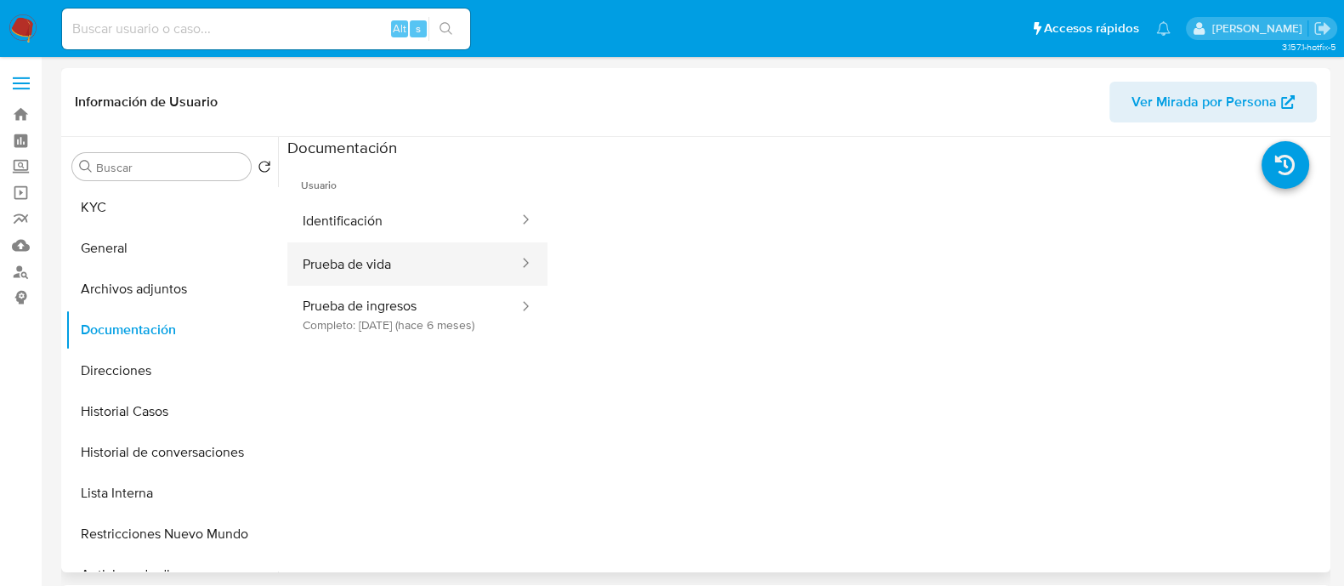
click at [404, 269] on button "Prueba de vida" at bounding box center [403, 263] width 233 height 43
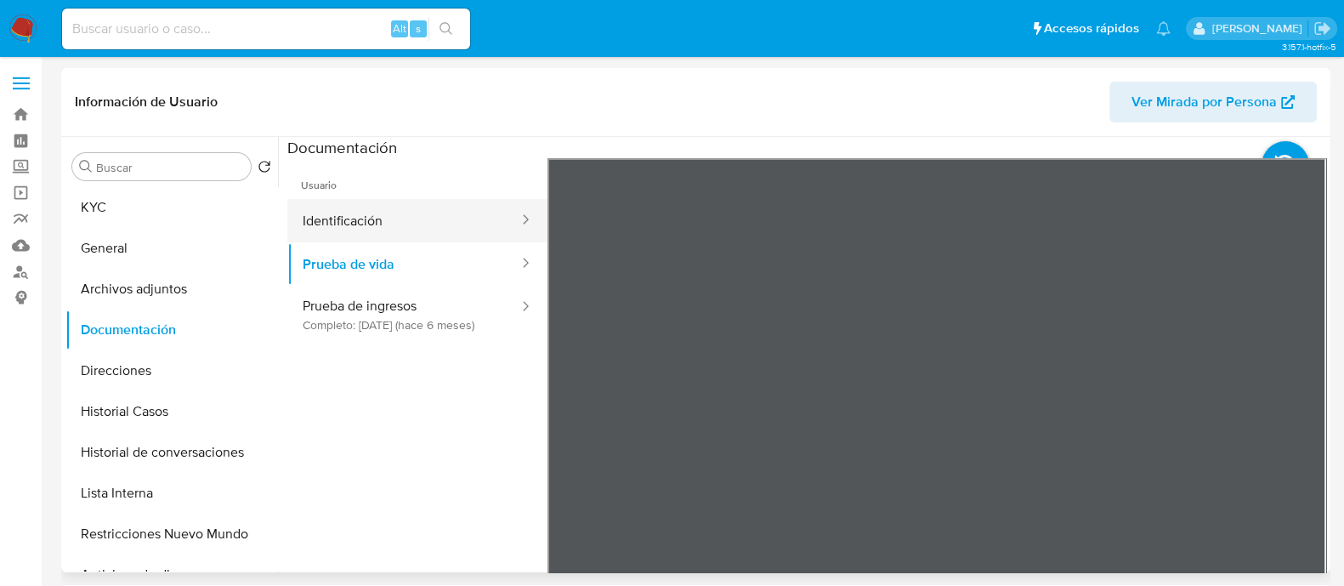
click at [404, 204] on button "Identificación" at bounding box center [403, 220] width 233 height 43
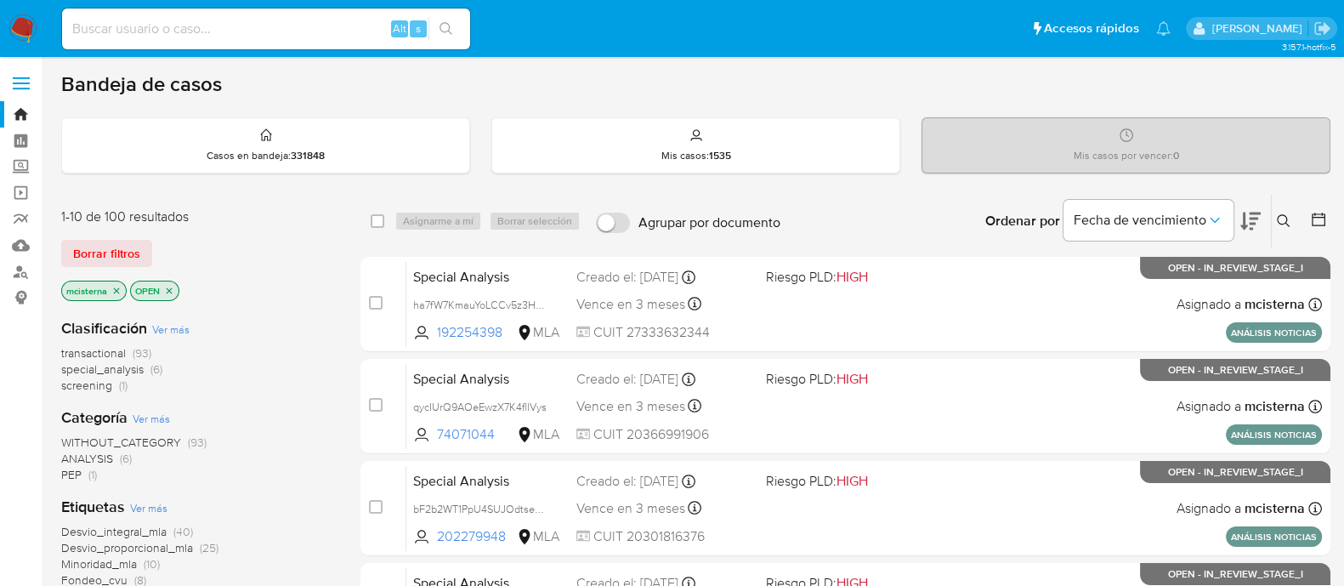
click at [332, 41] on div "Alt s" at bounding box center [266, 29] width 408 height 41
click at [342, 31] on input at bounding box center [266, 29] width 408 height 22
paste input "aC6jckN1eVqAnF0Y82q2fp1b"
type input "aC6jckN1eVqAnF0Y82q2fp1b"
click at [451, 29] on icon "search-icon" at bounding box center [446, 29] width 14 height 14
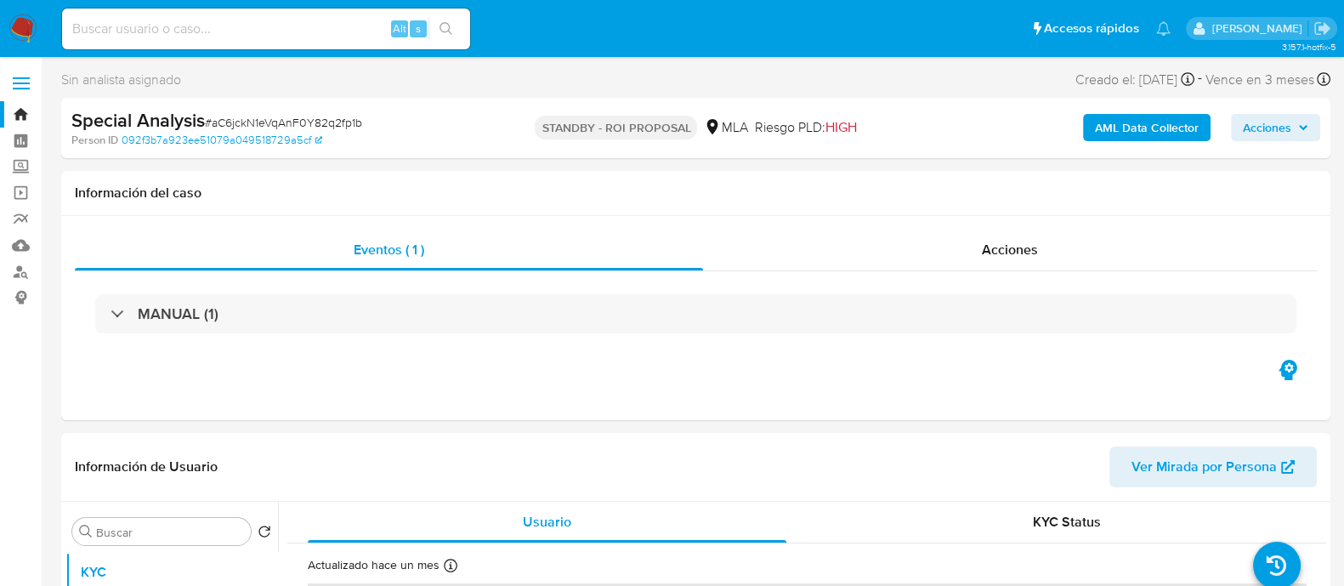
select select "10"
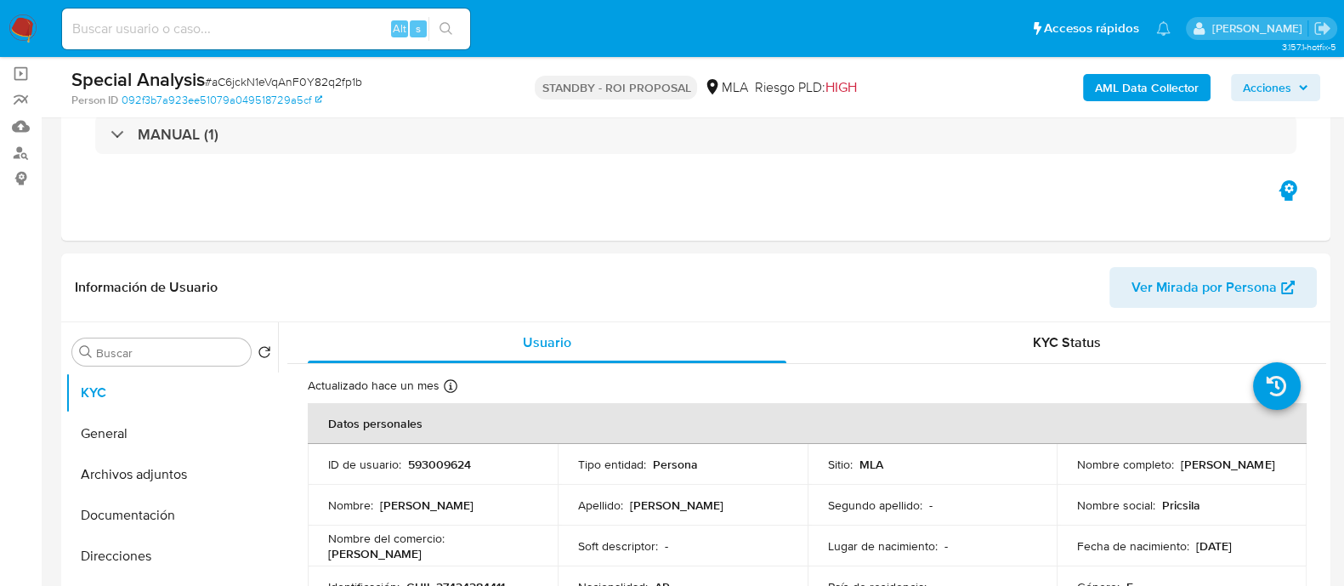
scroll to position [319, 0]
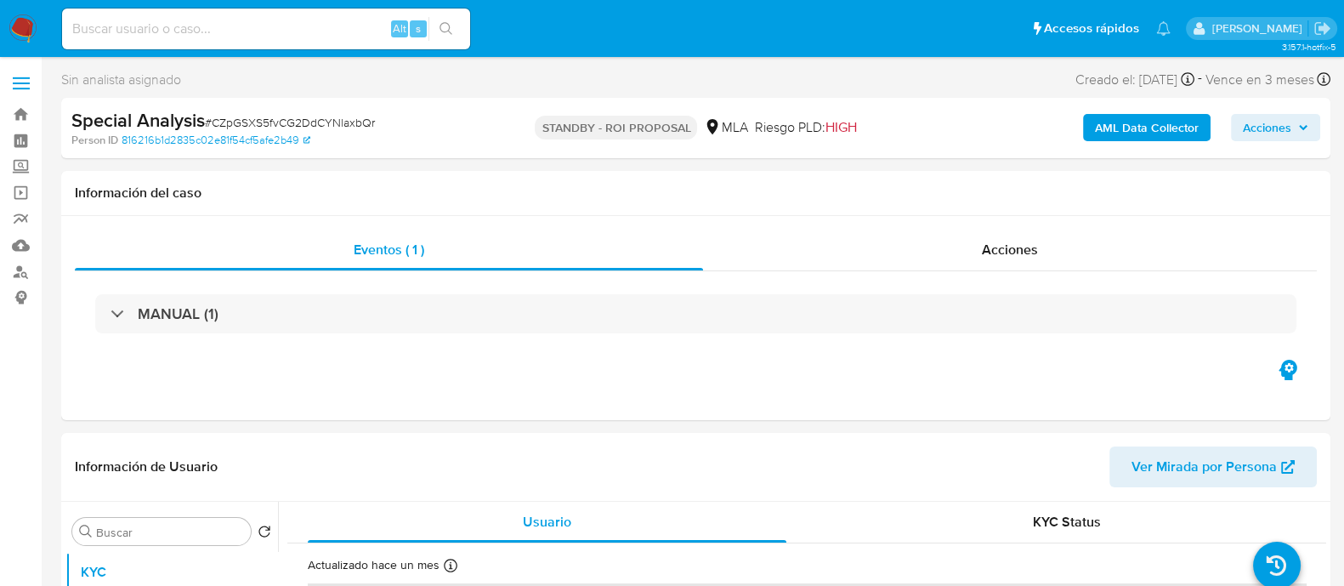
select select "10"
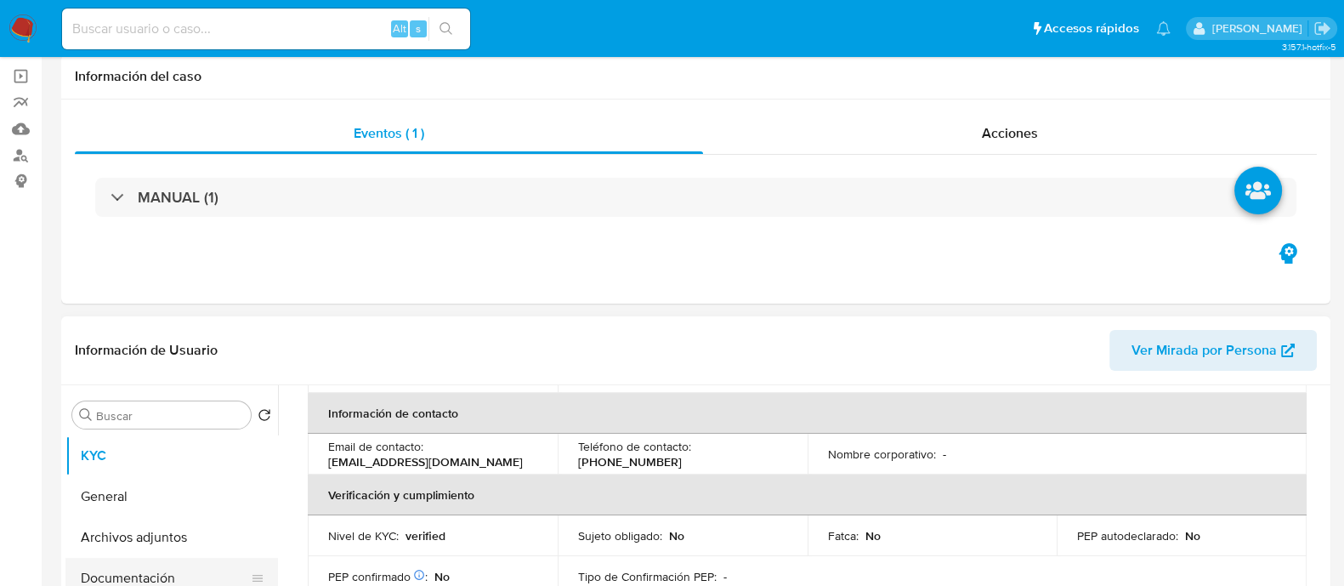
scroll to position [212, 0]
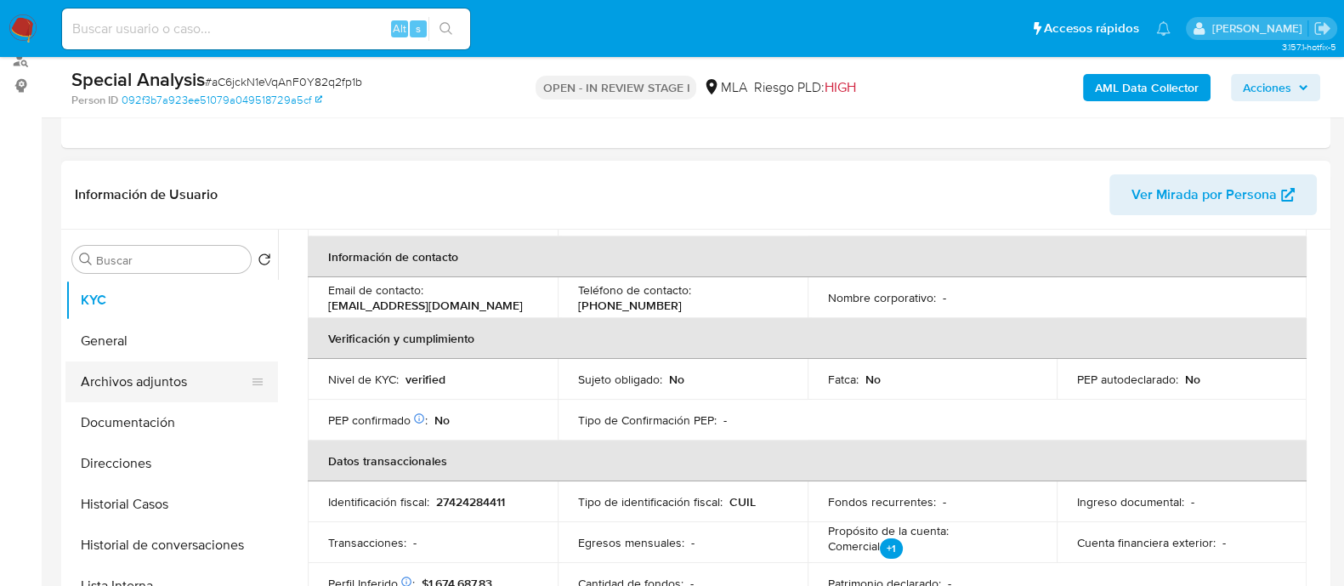
click at [210, 393] on button "Archivos adjuntos" at bounding box center [164, 381] width 199 height 41
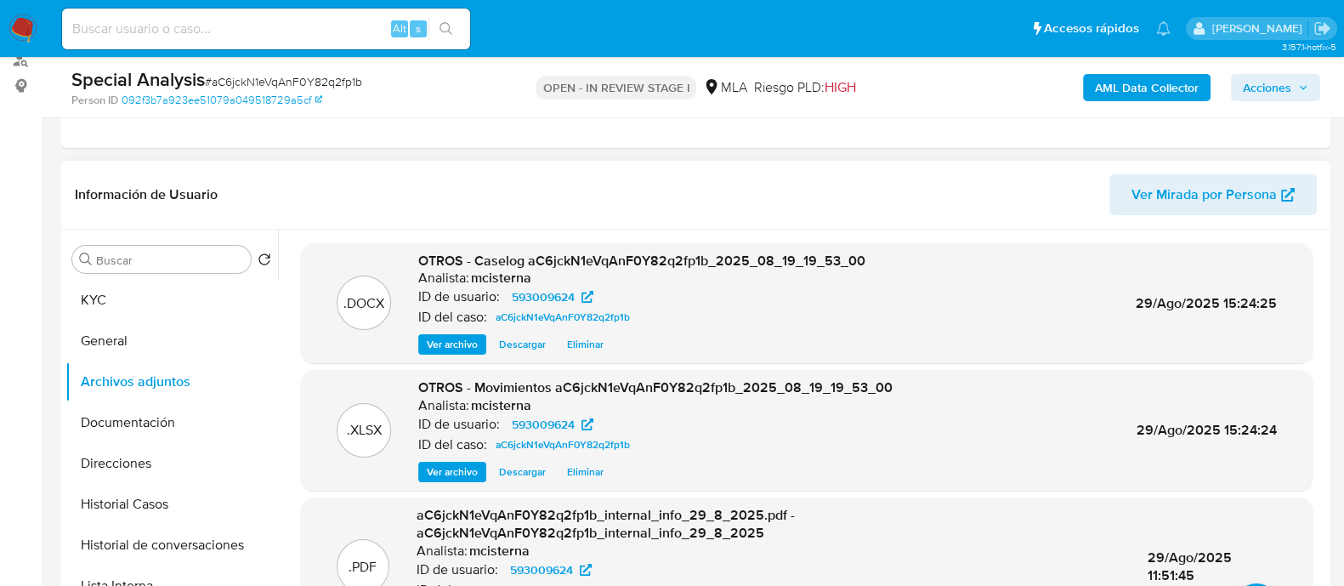
click at [575, 346] on span "Eliminar" at bounding box center [585, 344] width 37 height 17
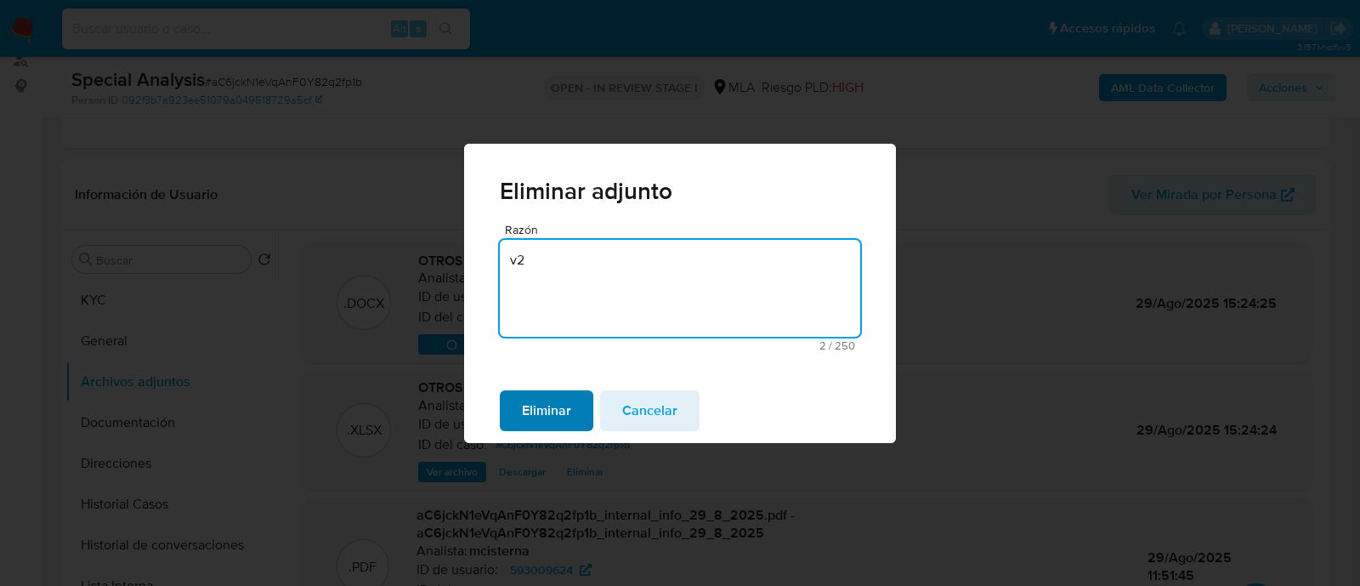
type textarea "v2"
click at [575, 395] on button "Eliminar" at bounding box center [547, 410] width 94 height 41
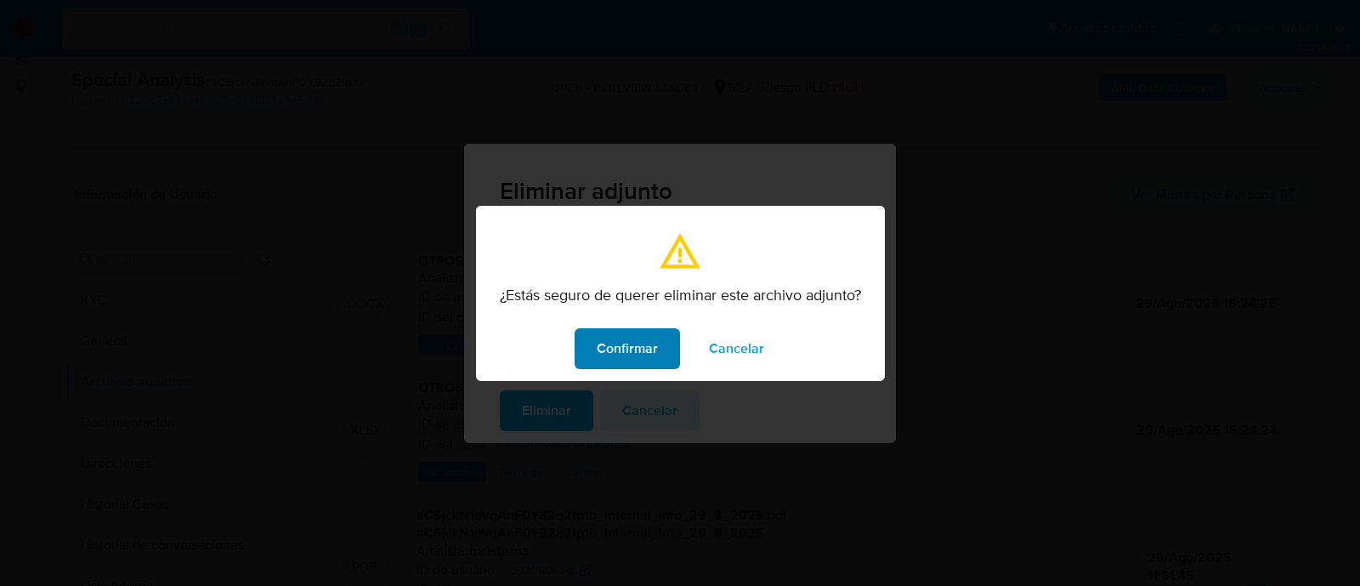
click at [637, 335] on span "Confirmar" at bounding box center [627, 348] width 61 height 37
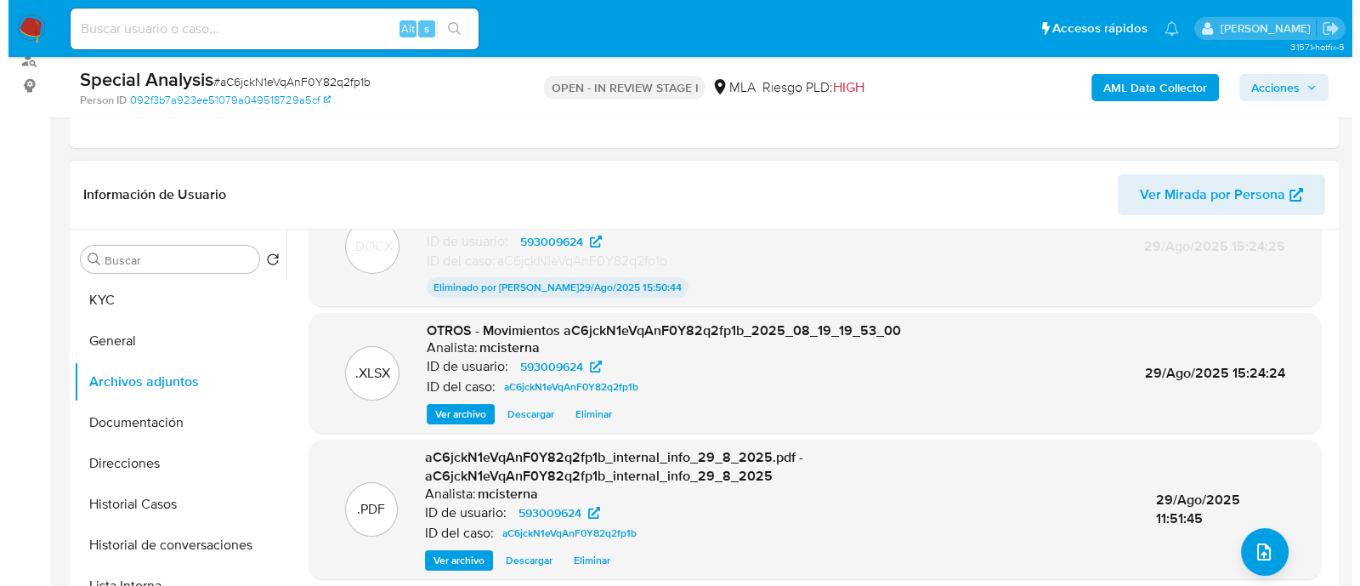
scroll to position [130, 0]
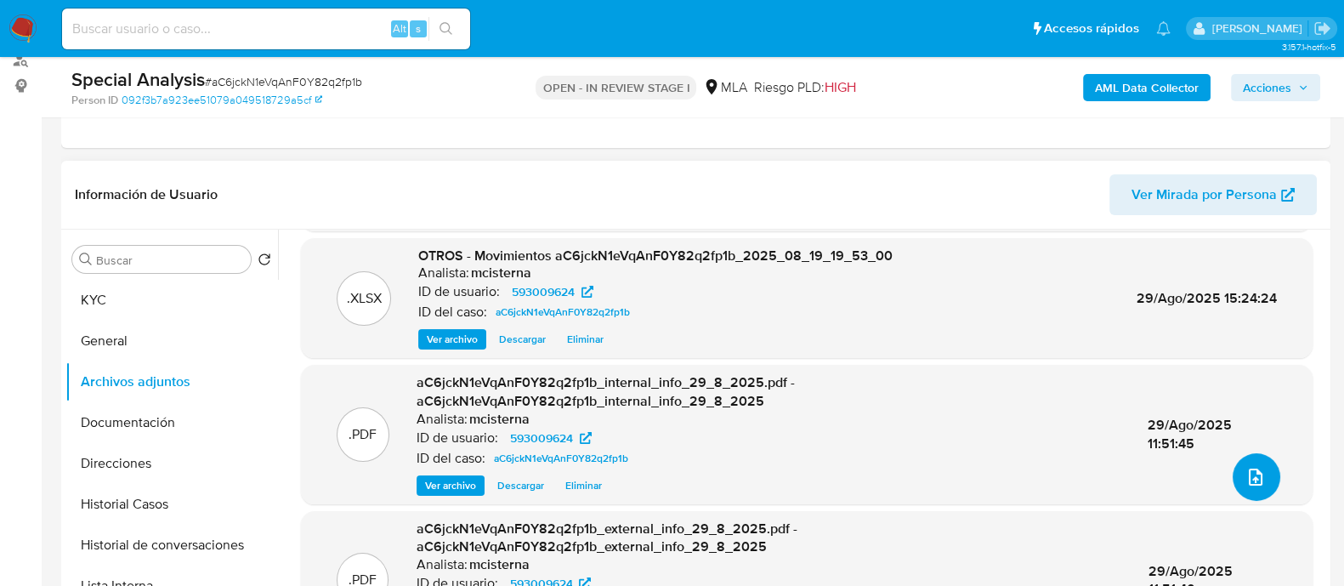
click at [1233, 472] on button "upload-file" at bounding box center [1257, 477] width 48 height 48
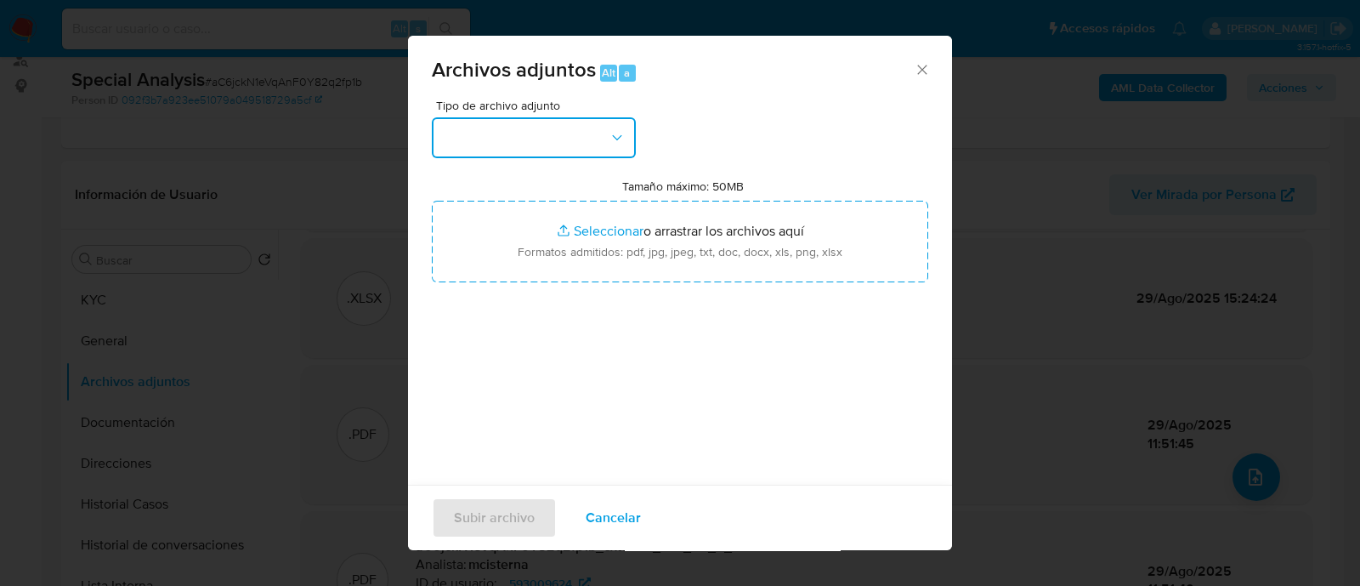
click at [566, 128] on button "button" at bounding box center [534, 137] width 204 height 41
click at [566, 127] on button "button" at bounding box center [534, 137] width 204 height 41
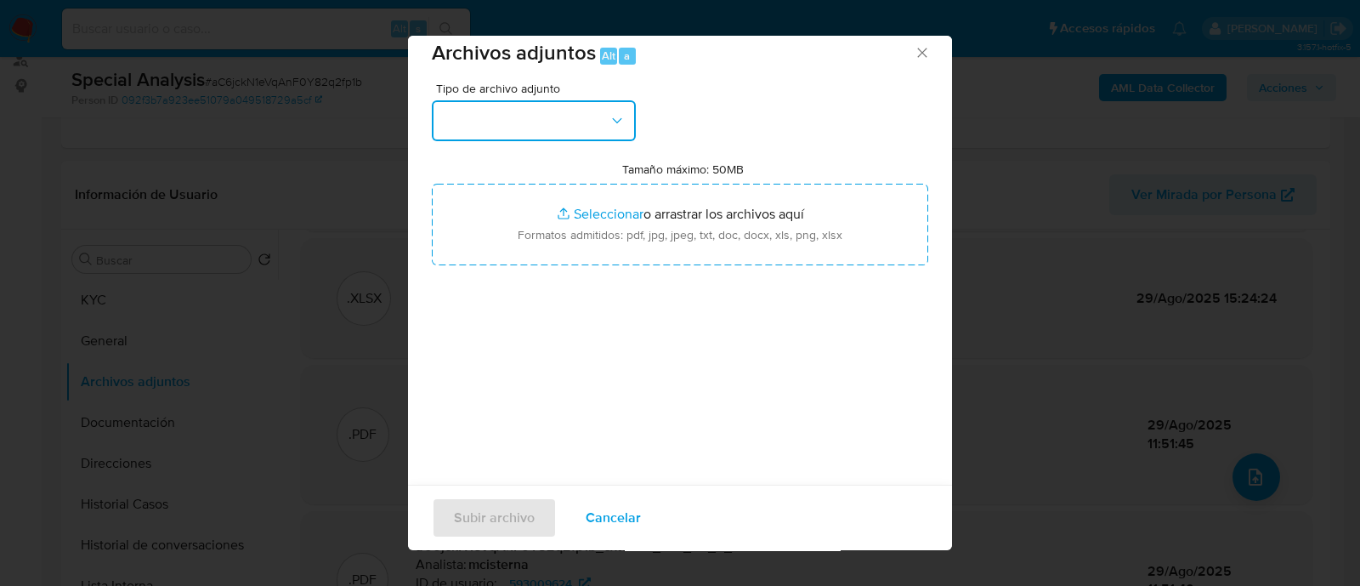
scroll to position [26, 0]
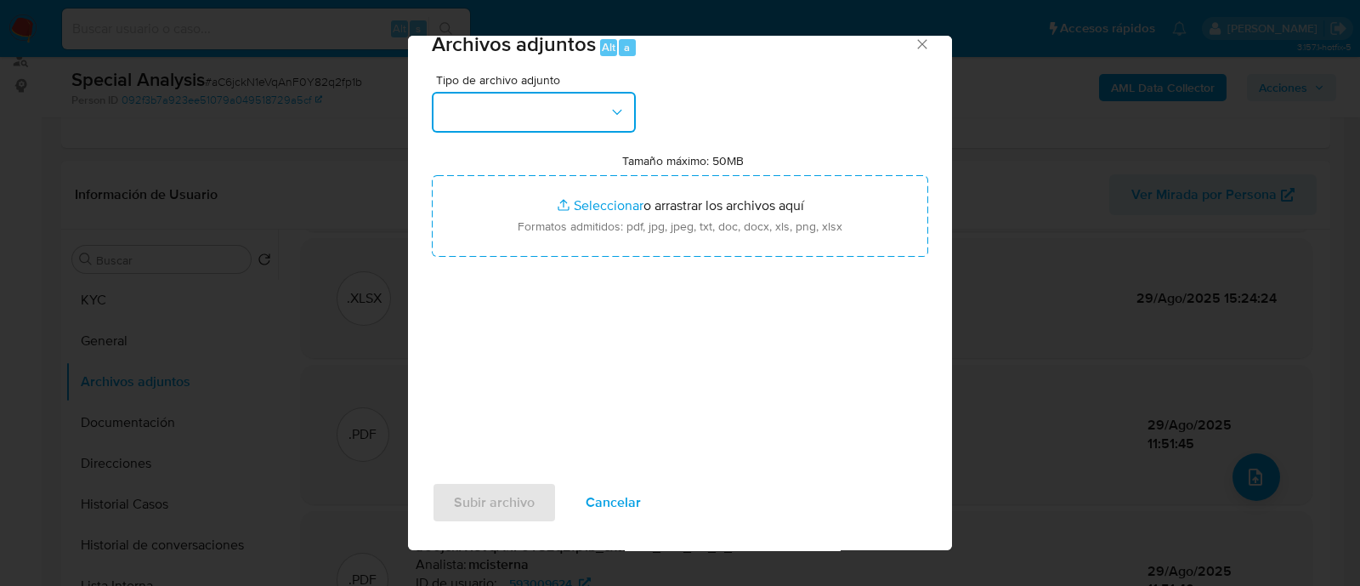
click at [508, 115] on button "button" at bounding box center [534, 112] width 204 height 41
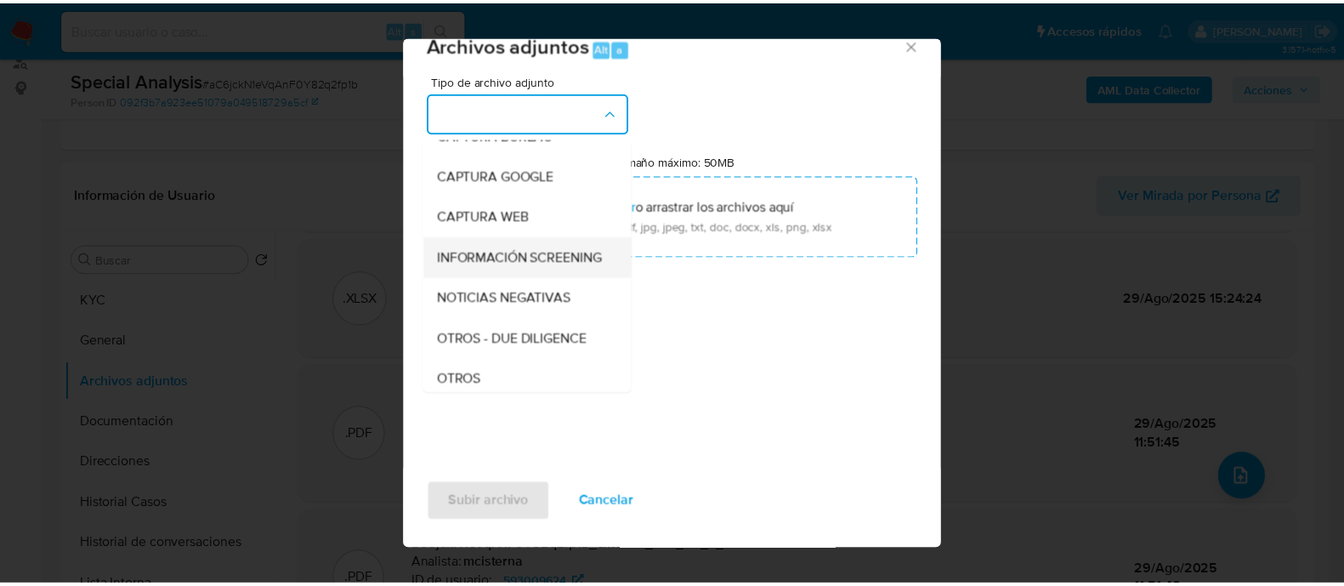
scroll to position [319, 0]
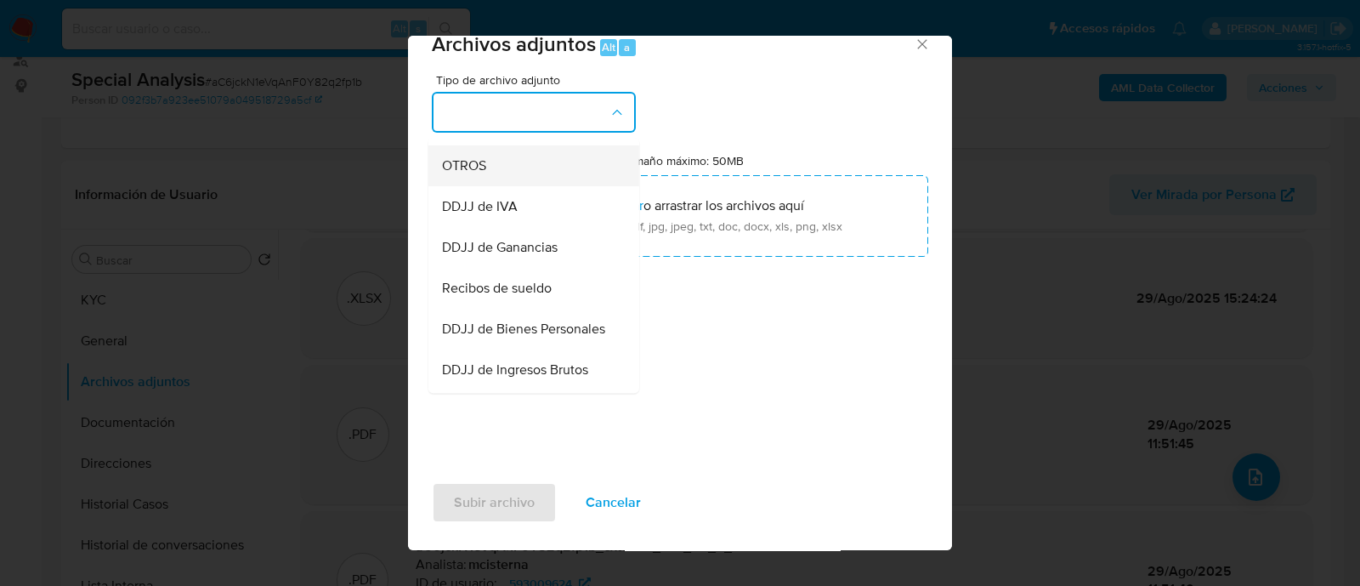
click at [485, 174] on span "OTROS" at bounding box center [464, 165] width 44 height 17
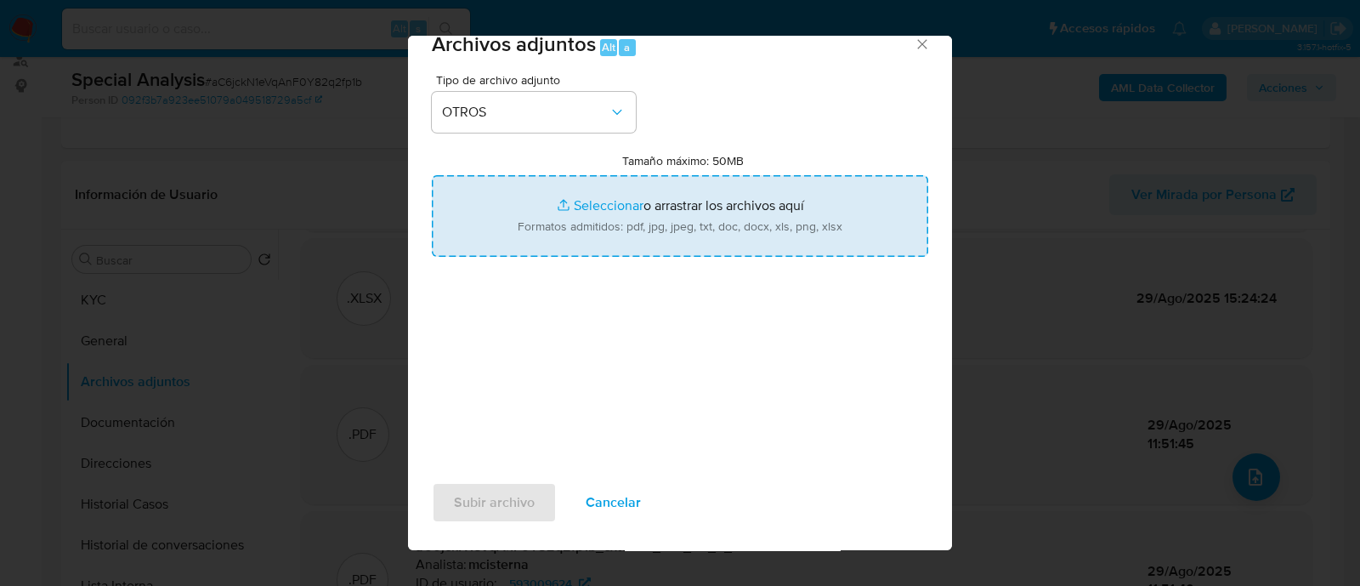
type input "C:\fakepath\Caselog aC6jckN1eVqAnF0Y82q2fp1b_2025_08_19_19_53_00 (V2).docx"
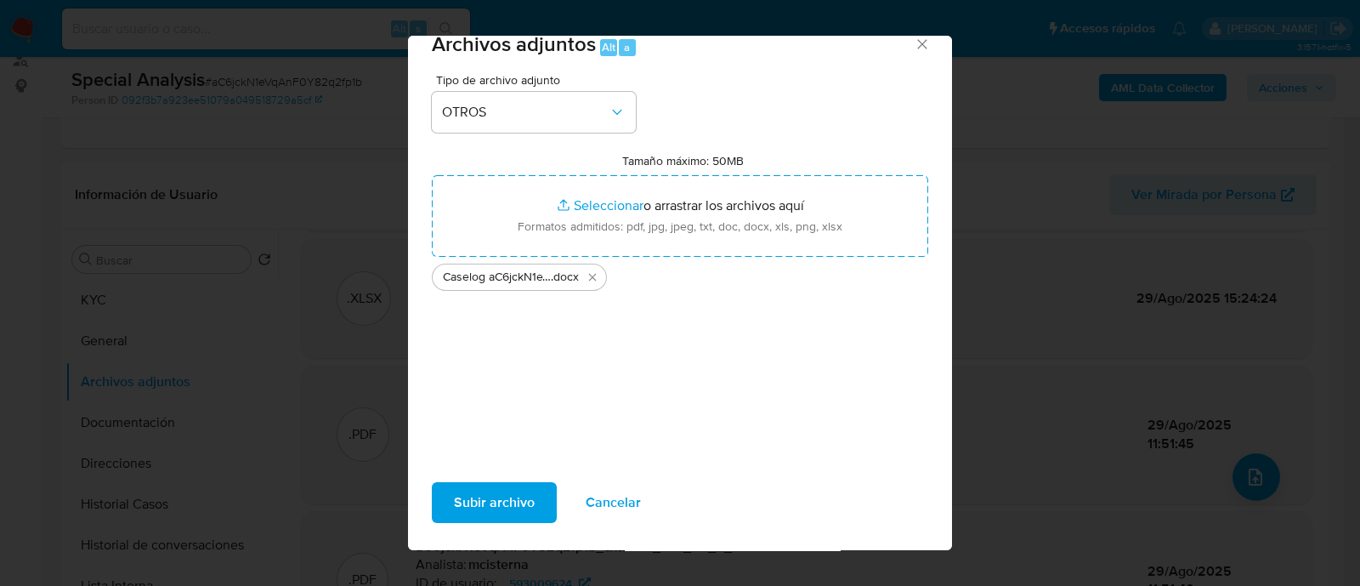
click at [497, 507] on span "Subir archivo" at bounding box center [494, 502] width 81 height 37
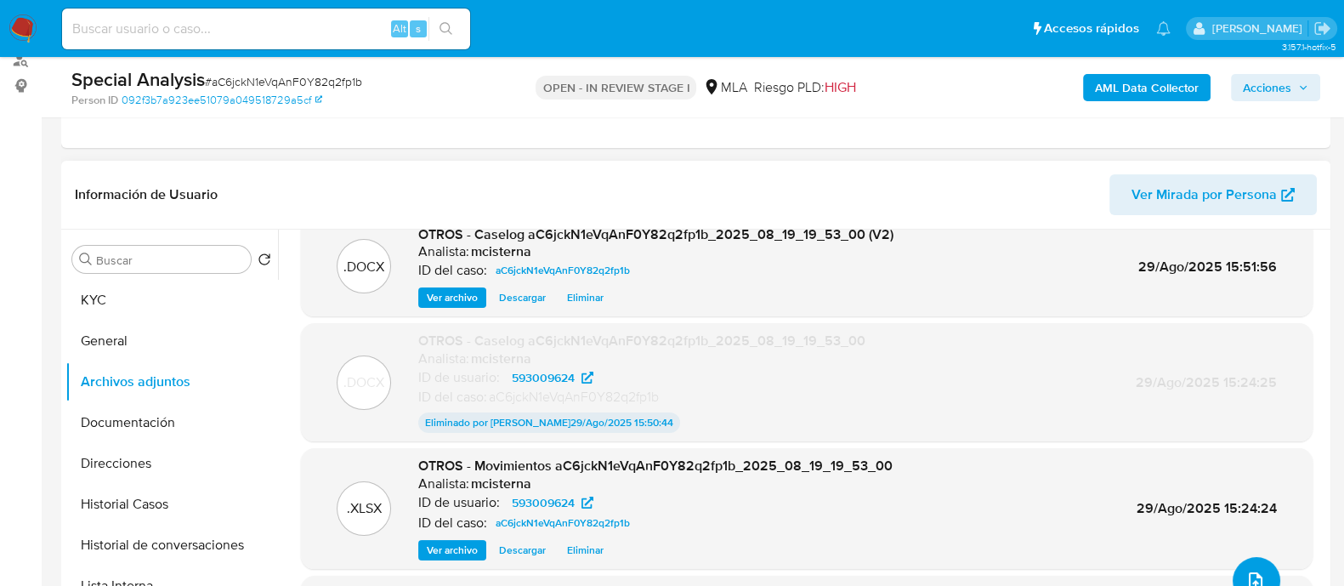
scroll to position [0, 0]
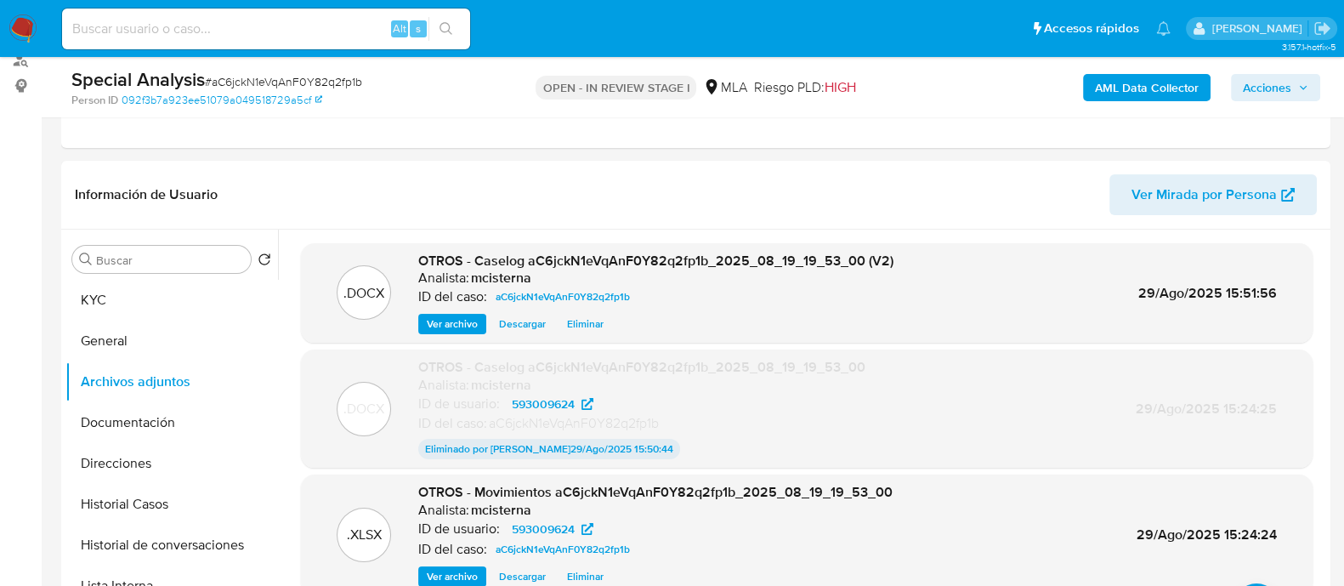
click at [1296, 85] on span "Acciones" at bounding box center [1275, 88] width 65 height 24
click at [1278, 87] on span "Acciones" at bounding box center [1267, 87] width 48 height 27
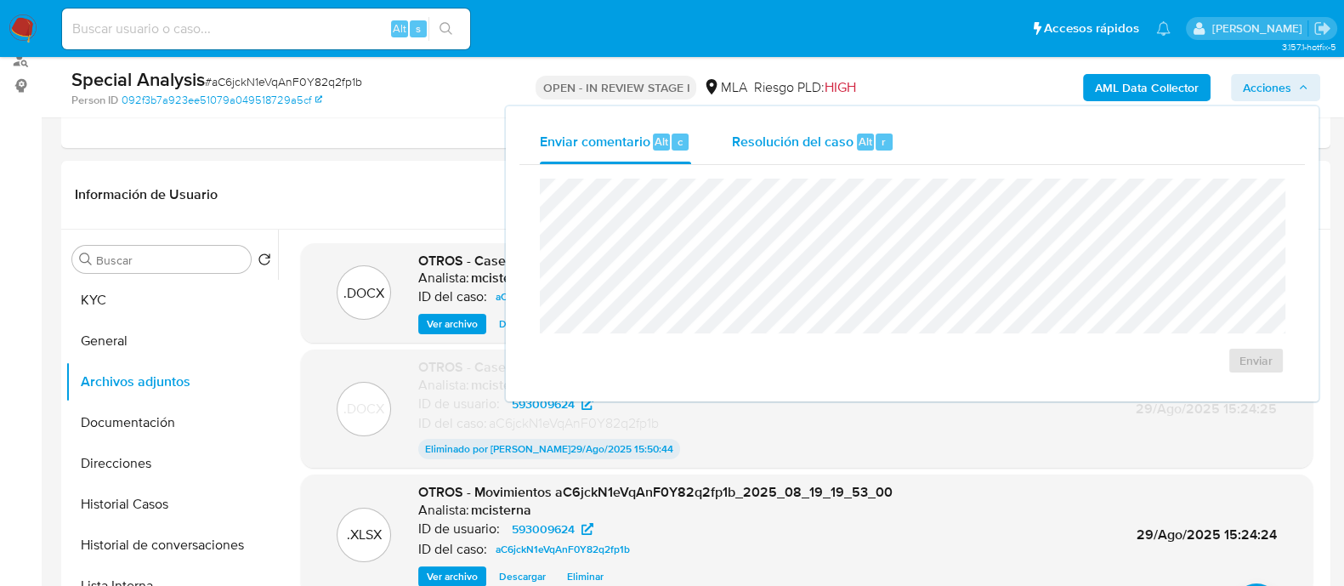
click at [840, 136] on span "Resolución del caso" at bounding box center [793, 141] width 122 height 20
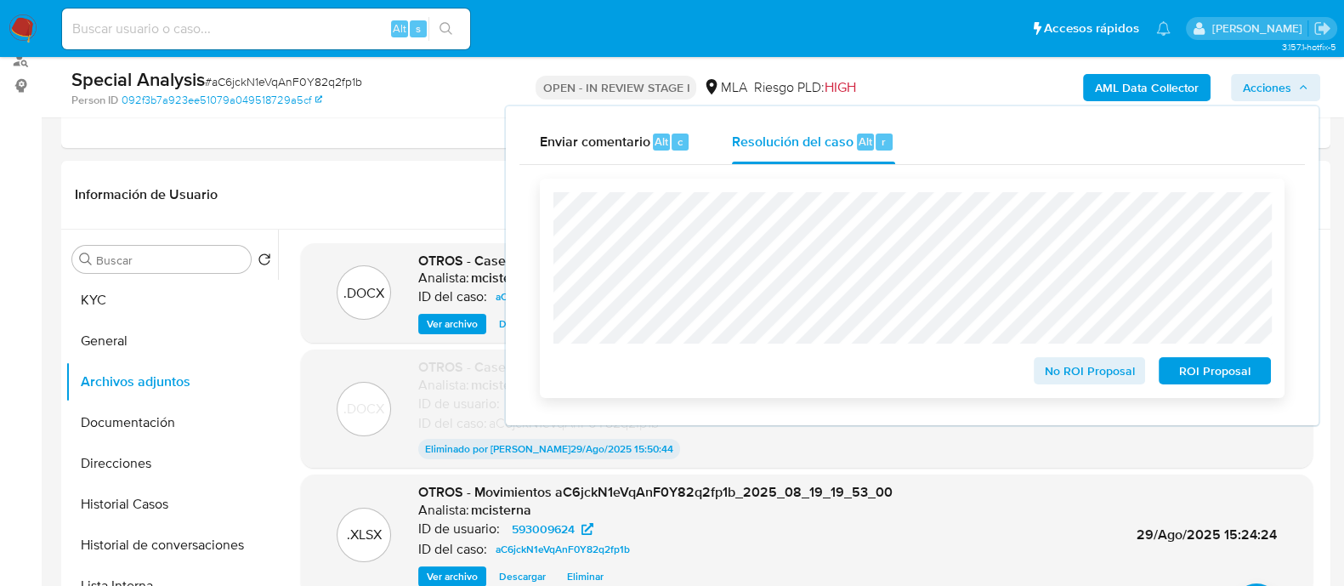
click at [1186, 354] on div "ROI Proposal" at bounding box center [1211, 367] width 119 height 34
click at [1195, 376] on span "ROI Proposal" at bounding box center [1215, 371] width 88 height 24
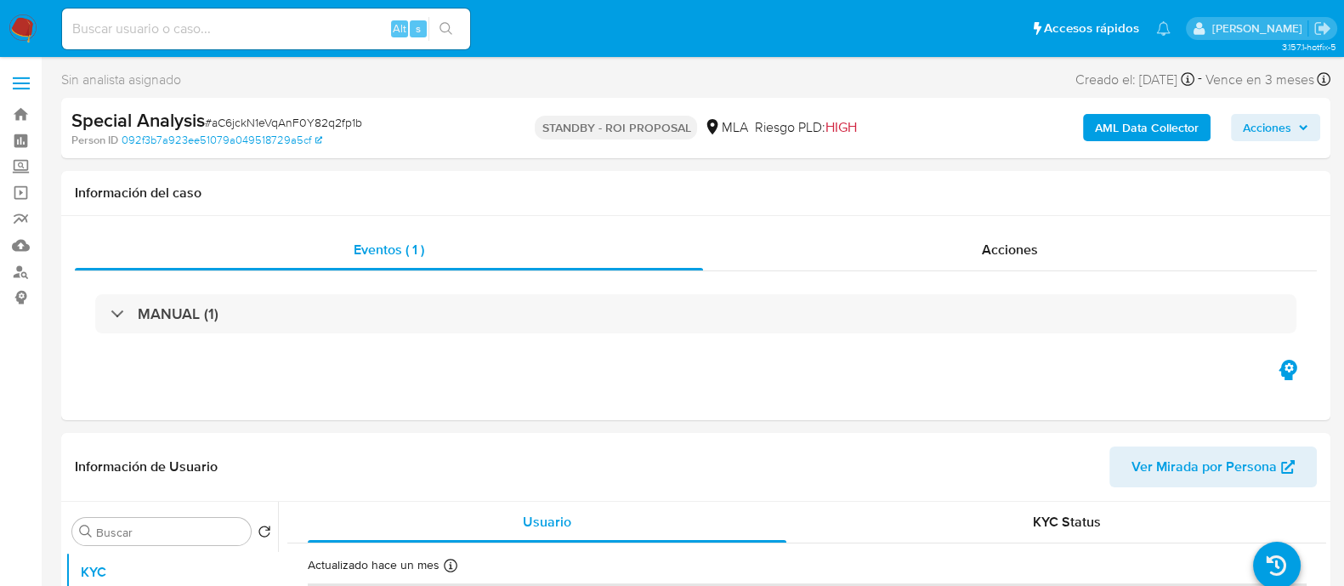
select select "10"
